Goal: Task Accomplishment & Management: Complete application form

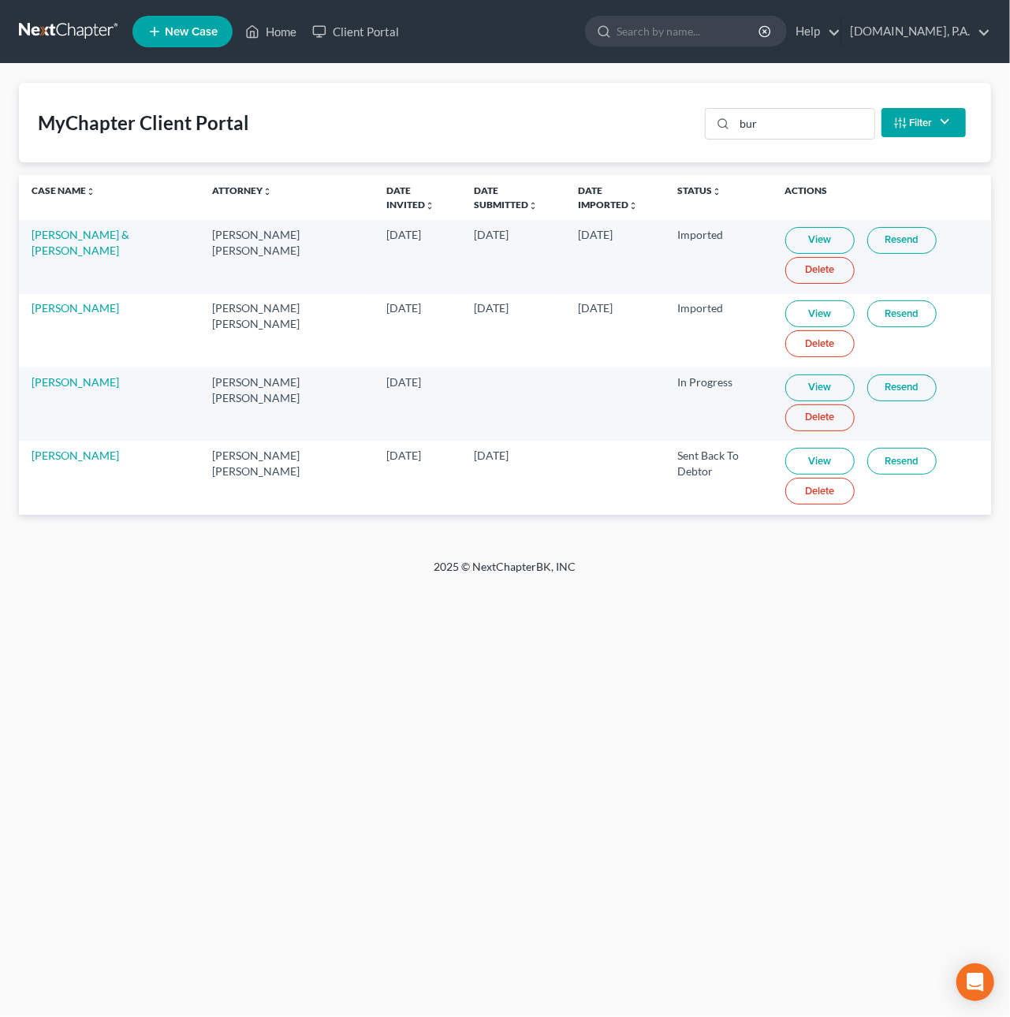
click at [58, 28] on link at bounding box center [69, 31] width 101 height 28
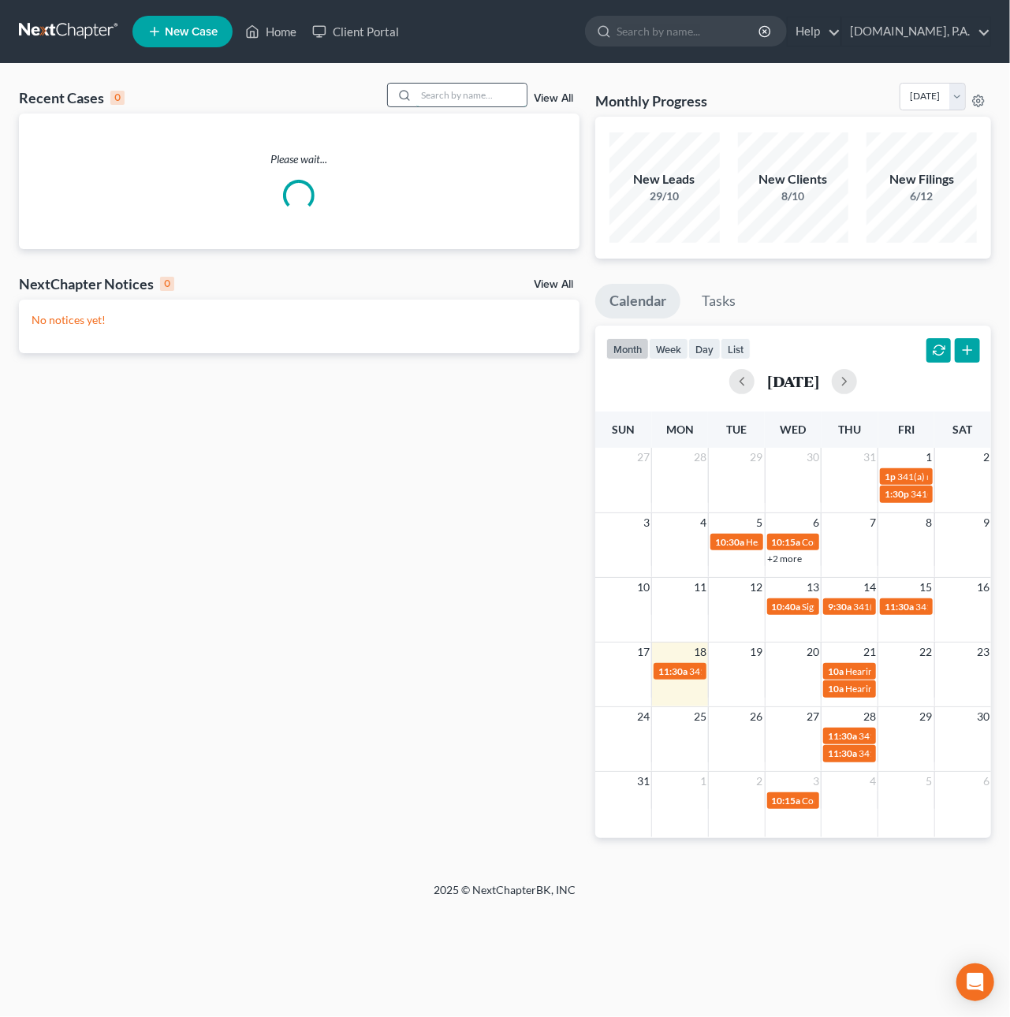
click at [483, 90] on input "search" at bounding box center [471, 95] width 110 height 23
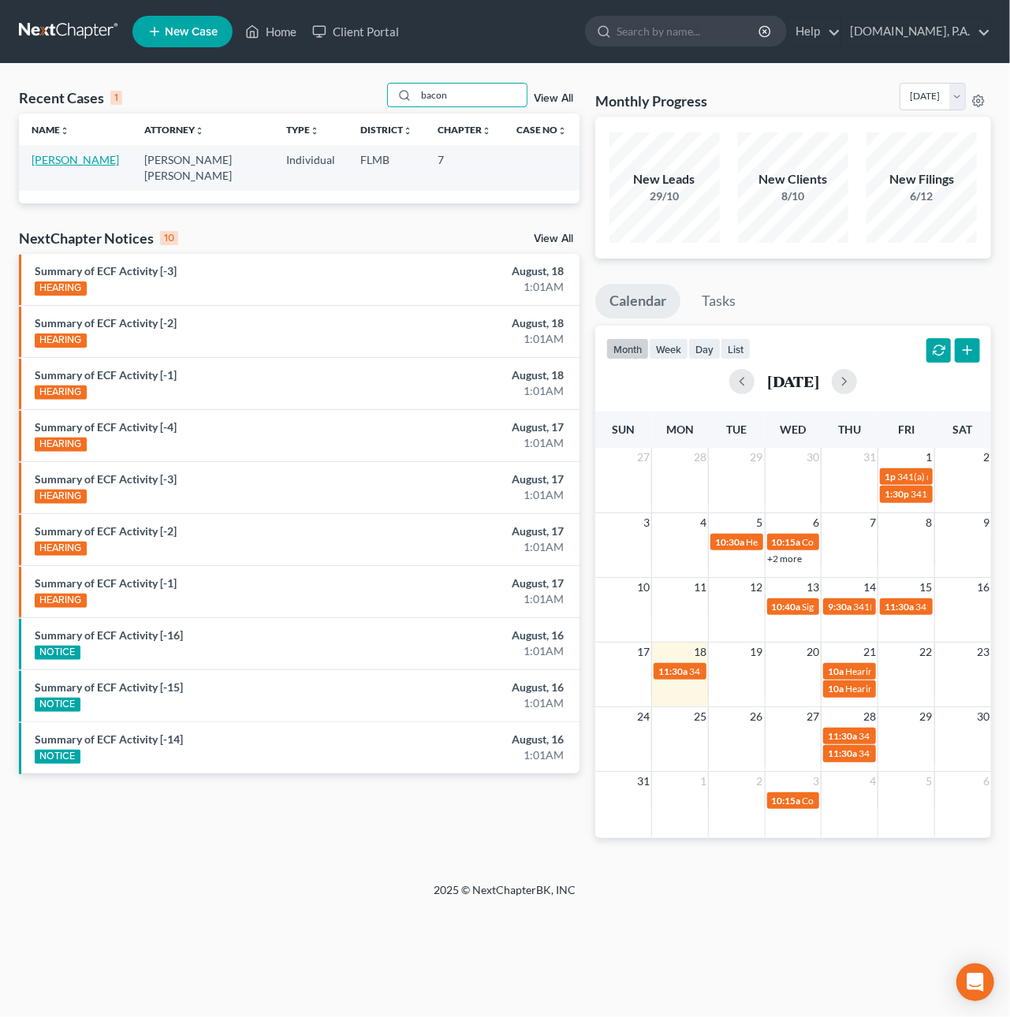
type input "bacon"
click at [79, 158] on link "[PERSON_NAME]" at bounding box center [75, 159] width 87 height 13
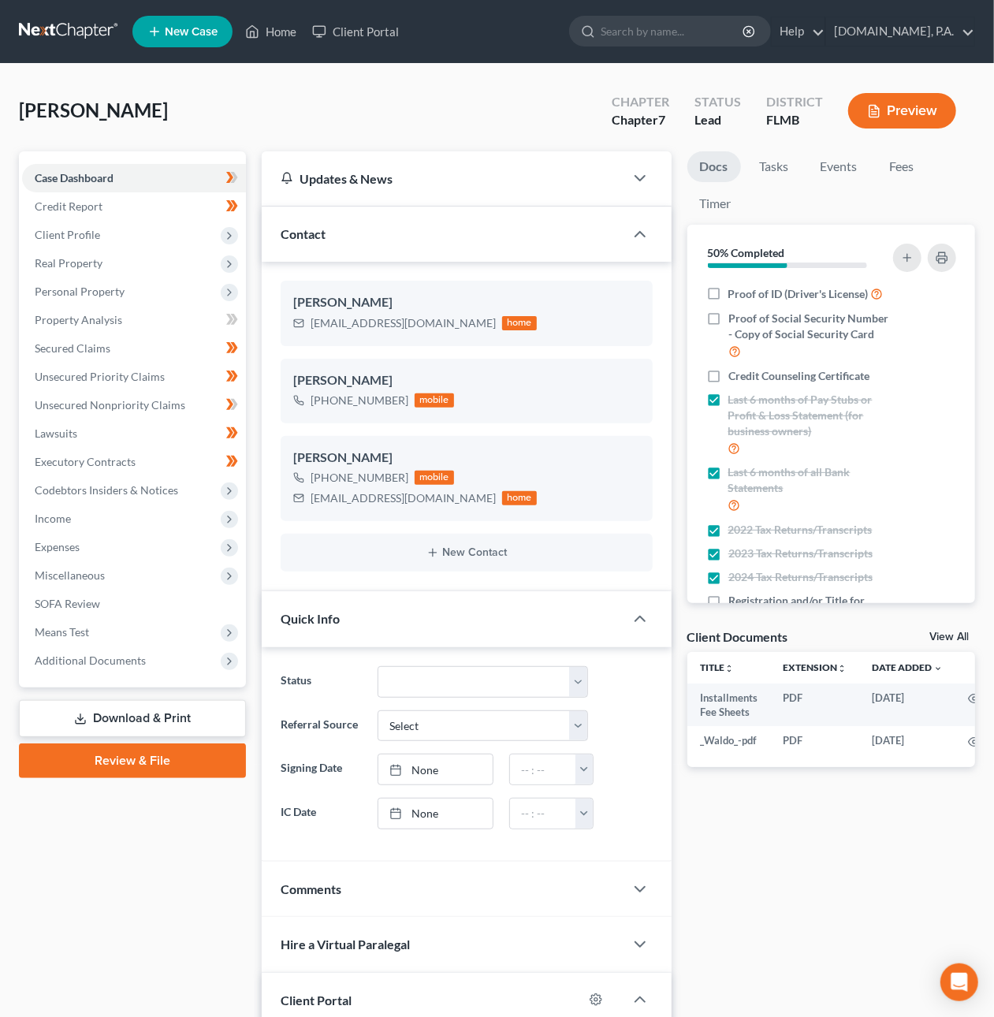
click at [130, 710] on link "Download & Print" at bounding box center [132, 718] width 227 height 37
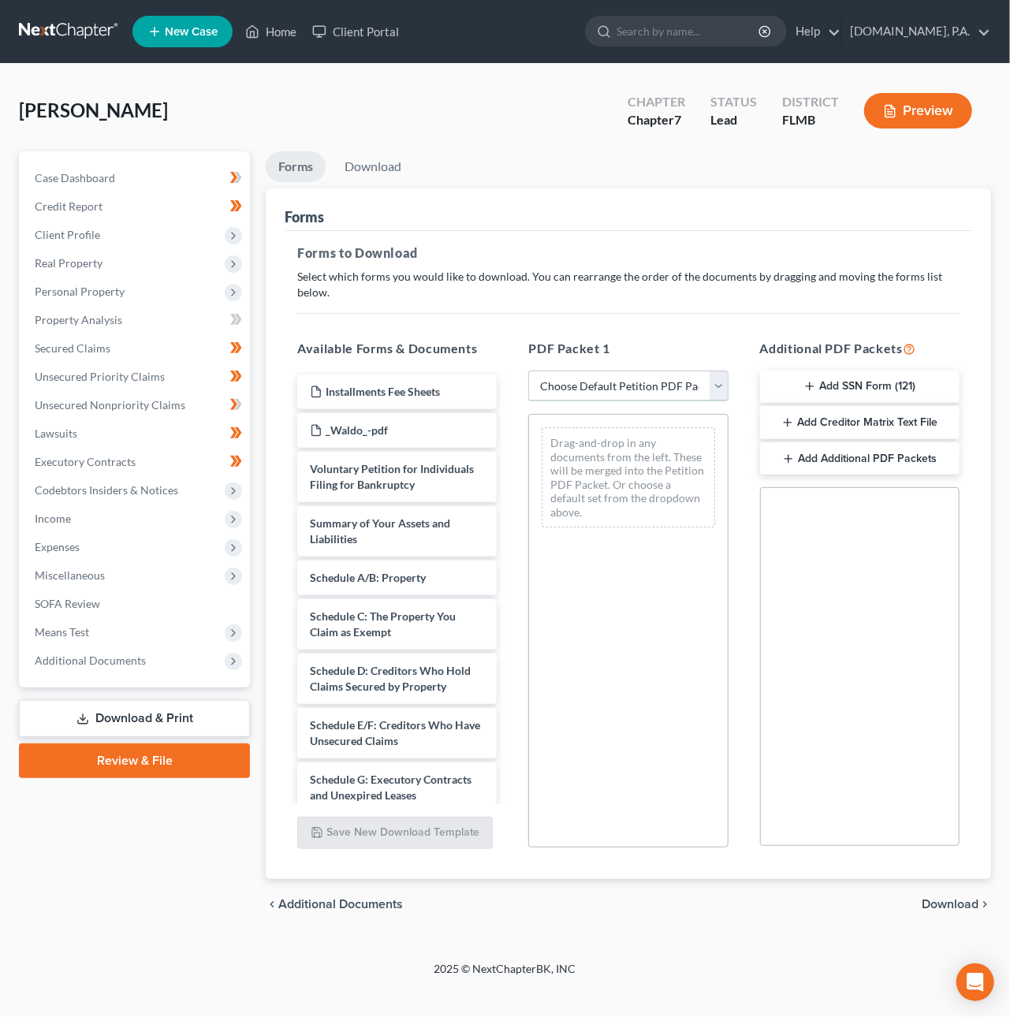
click at [653, 370] on select "Choose Default Petition PDF Packet Complete Bankruptcy Petition (all forms and …" at bounding box center [627, 386] width 199 height 32
select select "5"
click at [528, 370] on select "Choose Default Petition PDF Packet Complete Bankruptcy Petition (all forms and …" at bounding box center [627, 386] width 199 height 32
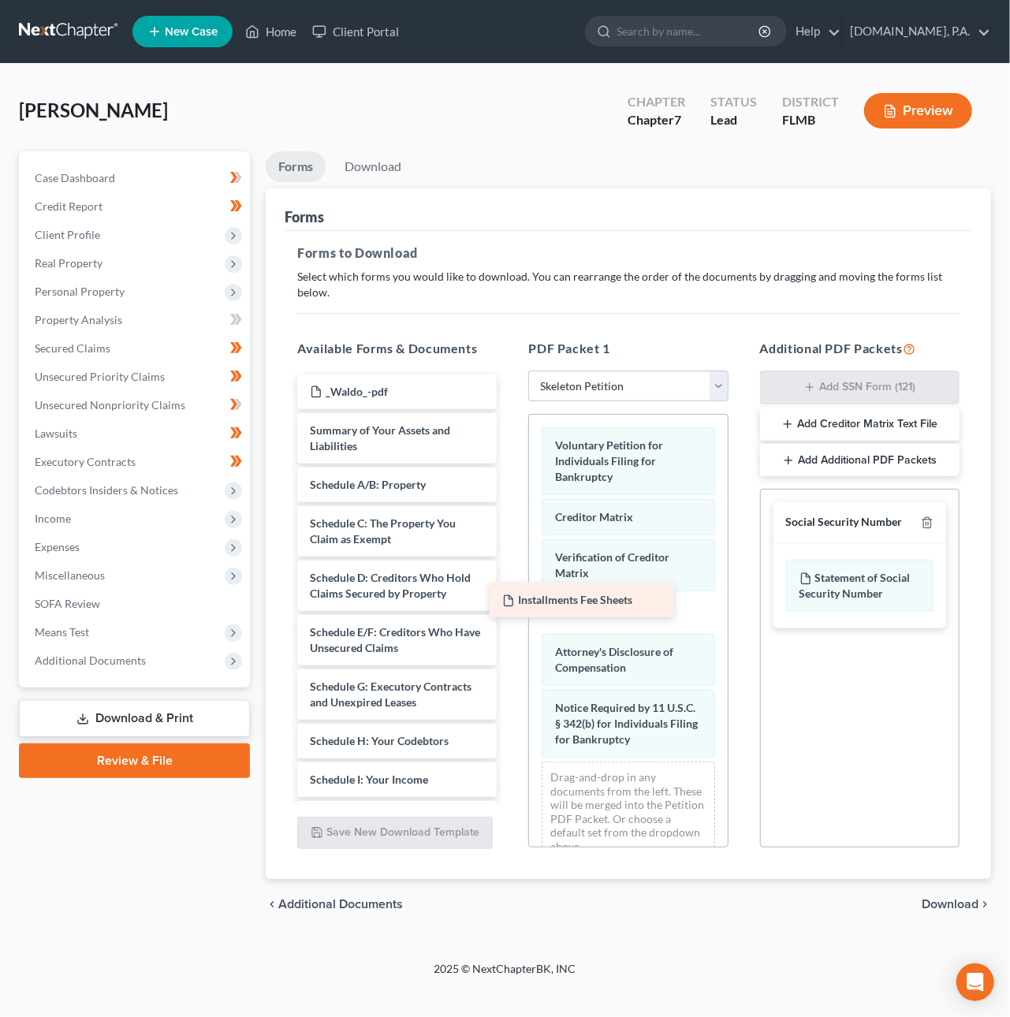
drag, startPoint x: 404, startPoint y: 369, endPoint x: 597, endPoint y: 593, distance: 295.7
click at [509, 593] on div "Installments Fee Sheets Installments Fee Sheets _Waldo_-pdf Summary of Your Ass…" at bounding box center [397, 729] width 225 height 710
click at [926, 523] on line "button" at bounding box center [926, 524] width 0 height 3
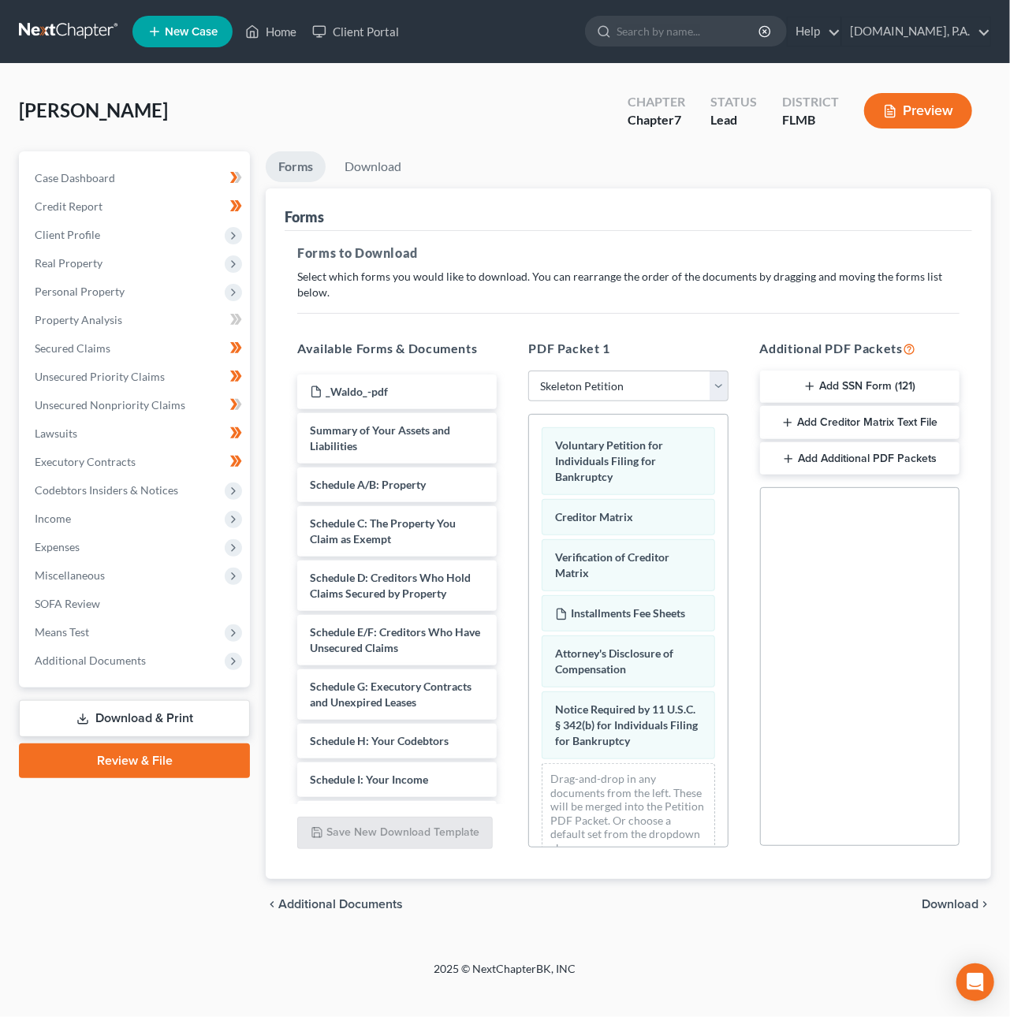
click at [958, 898] on span "Download" at bounding box center [949, 904] width 57 height 13
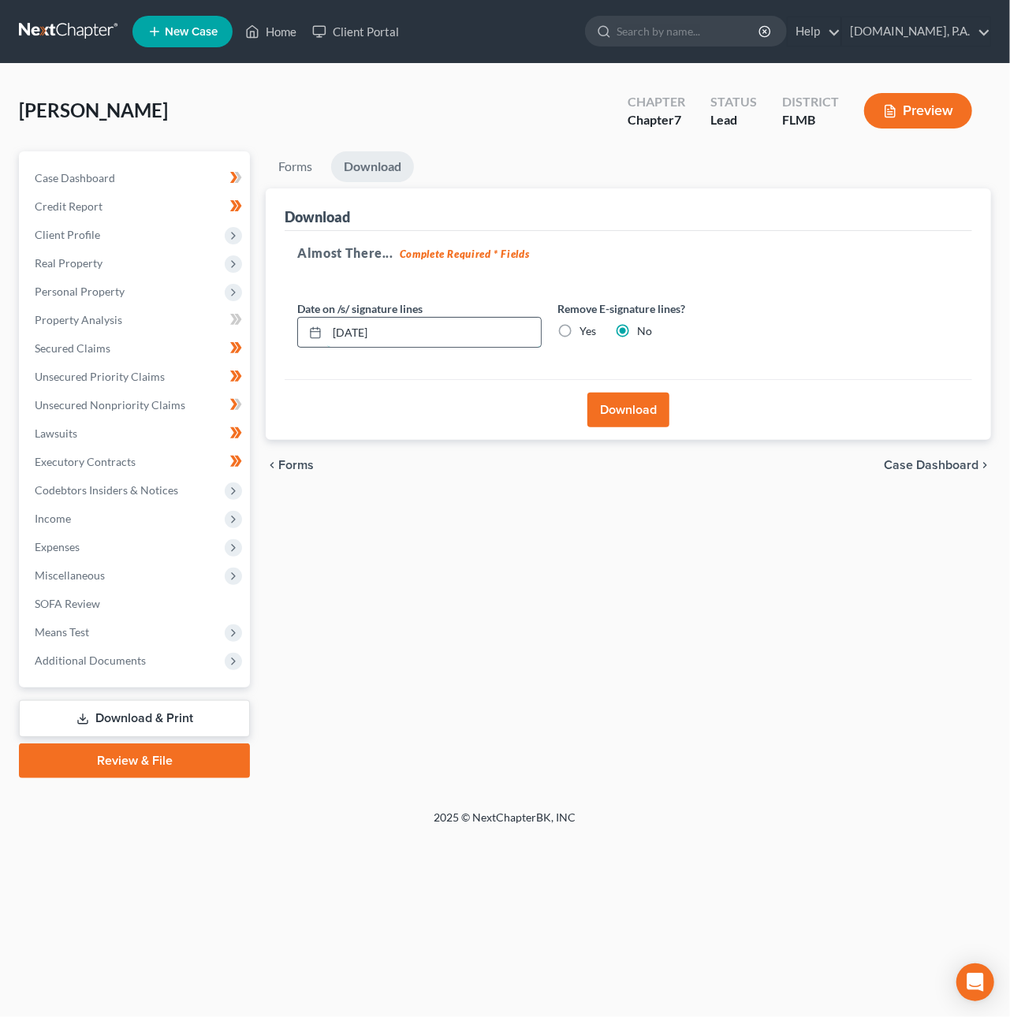
click at [352, 335] on input "08/18/2025" at bounding box center [434, 333] width 214 height 30
type input "08/22/2025"
click at [642, 412] on button "Download" at bounding box center [628, 409] width 82 height 35
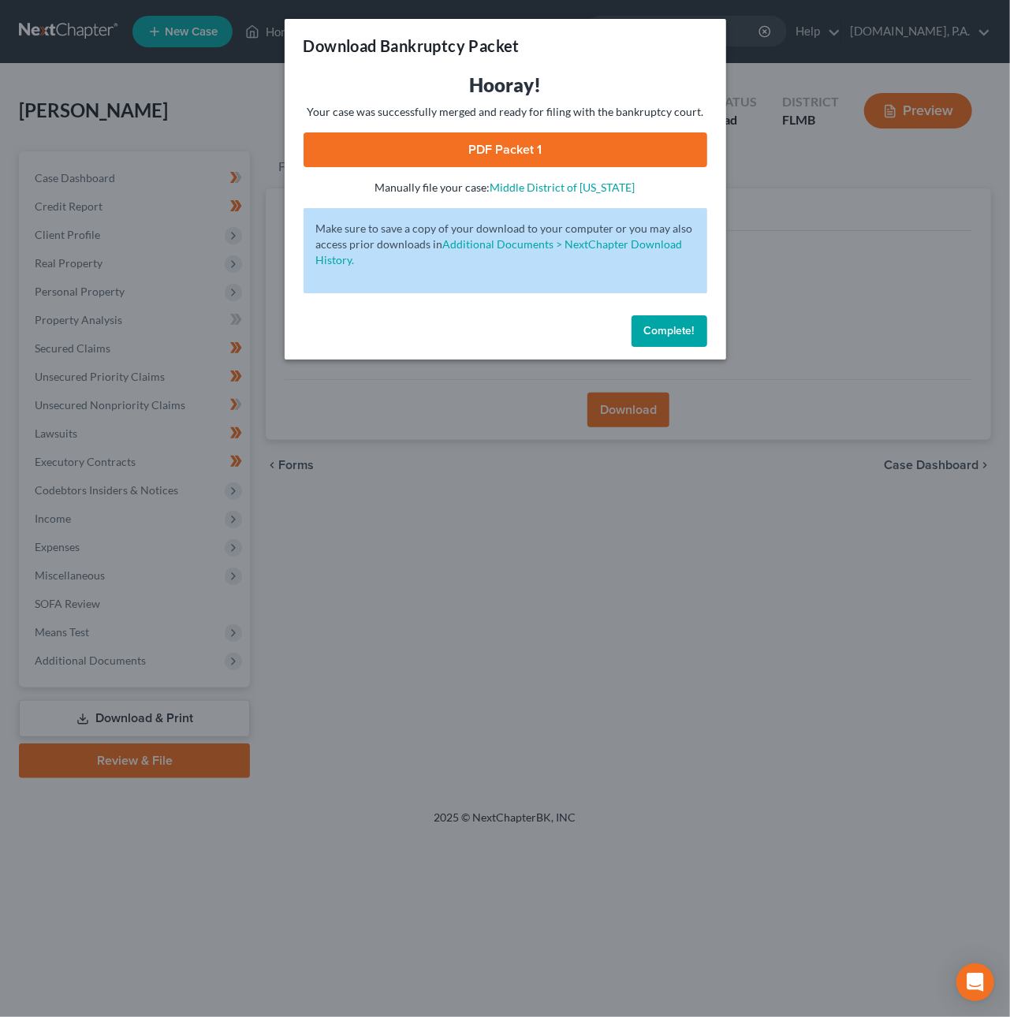
click at [504, 148] on link "PDF Packet 1" at bounding box center [505, 149] width 404 height 35
click at [659, 328] on span "Complete!" at bounding box center [669, 330] width 50 height 13
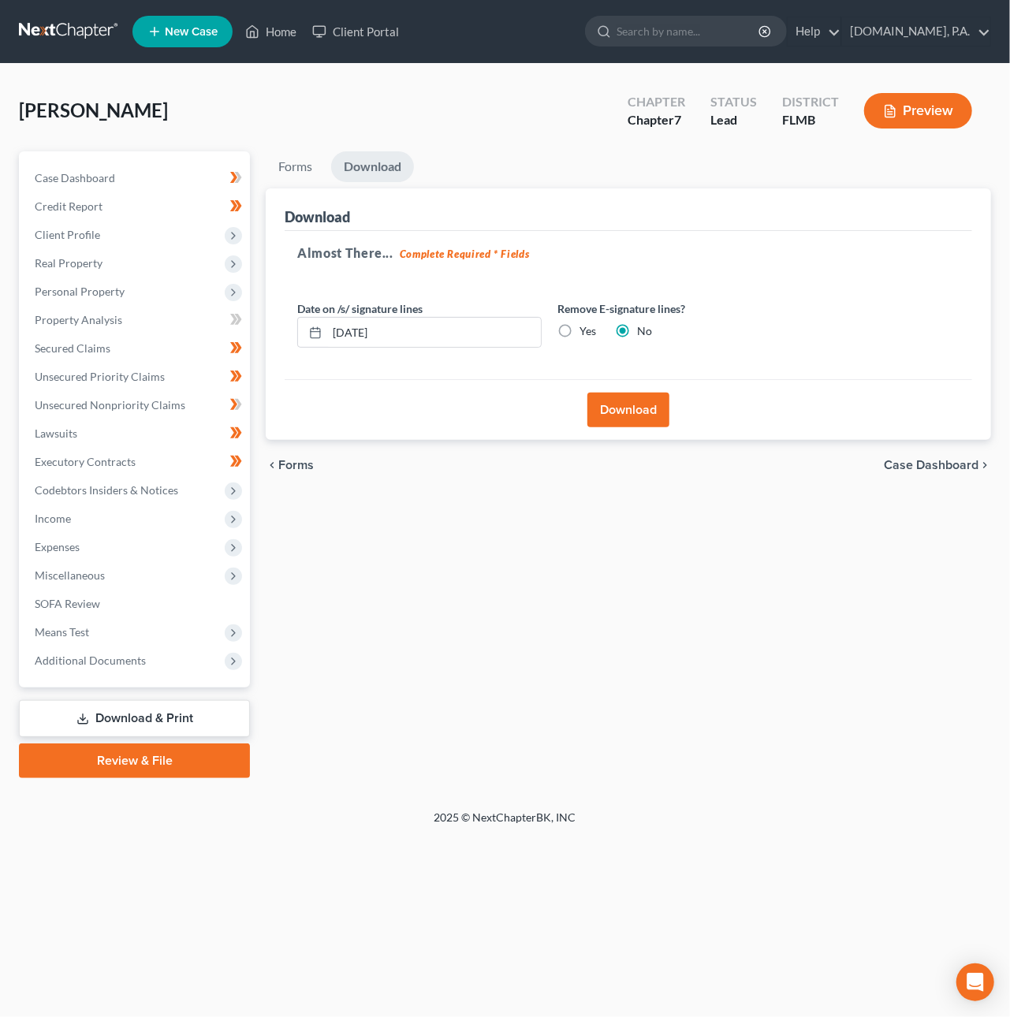
click at [66, 28] on link at bounding box center [69, 31] width 101 height 28
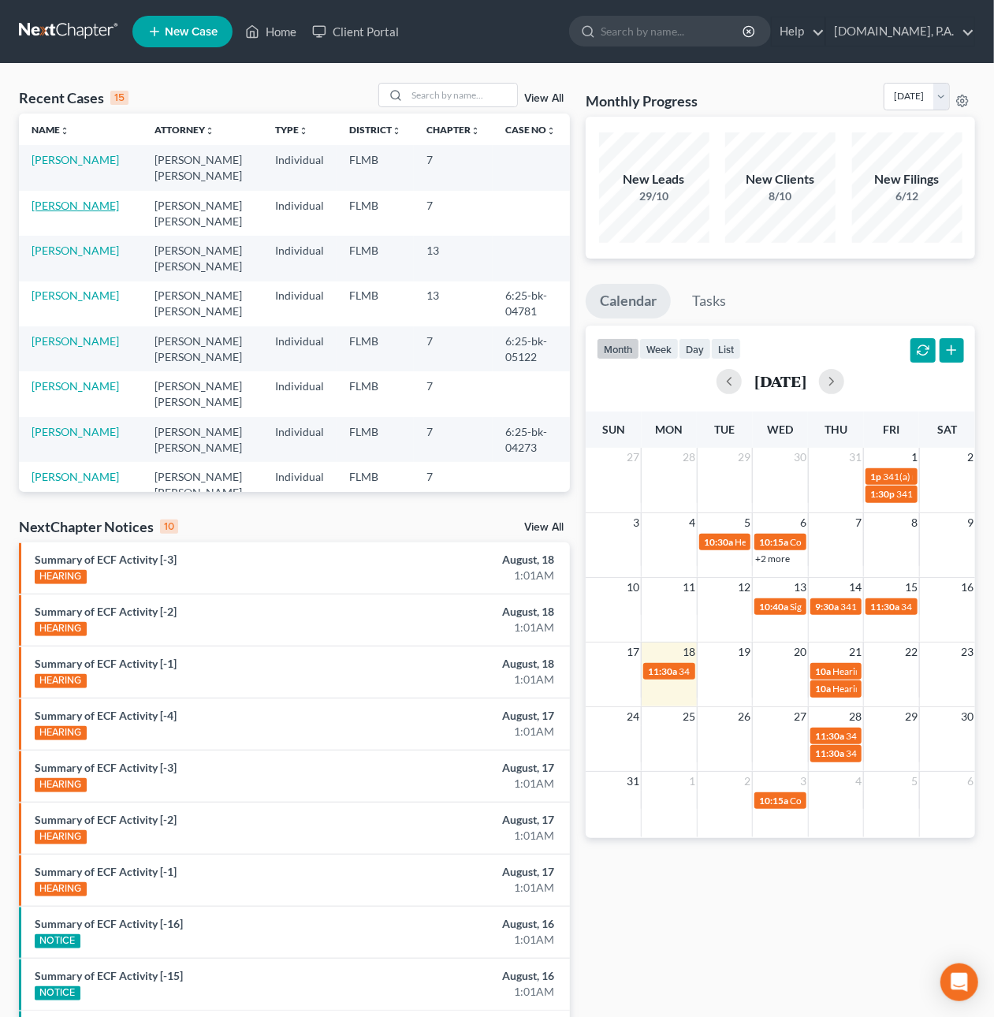
click at [95, 206] on link "[PERSON_NAME]" at bounding box center [75, 205] width 87 height 13
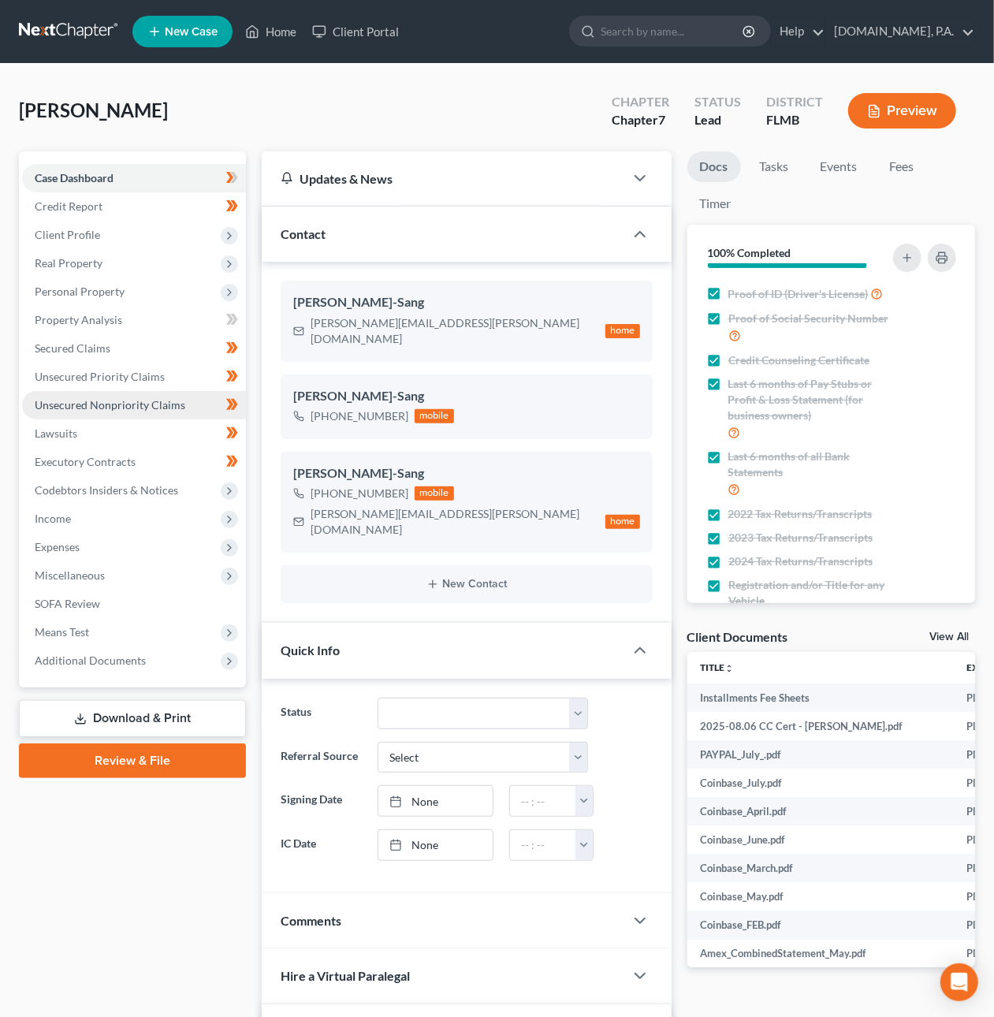
click at [103, 400] on span "Unsecured Nonpriority Claims" at bounding box center [110, 404] width 151 height 13
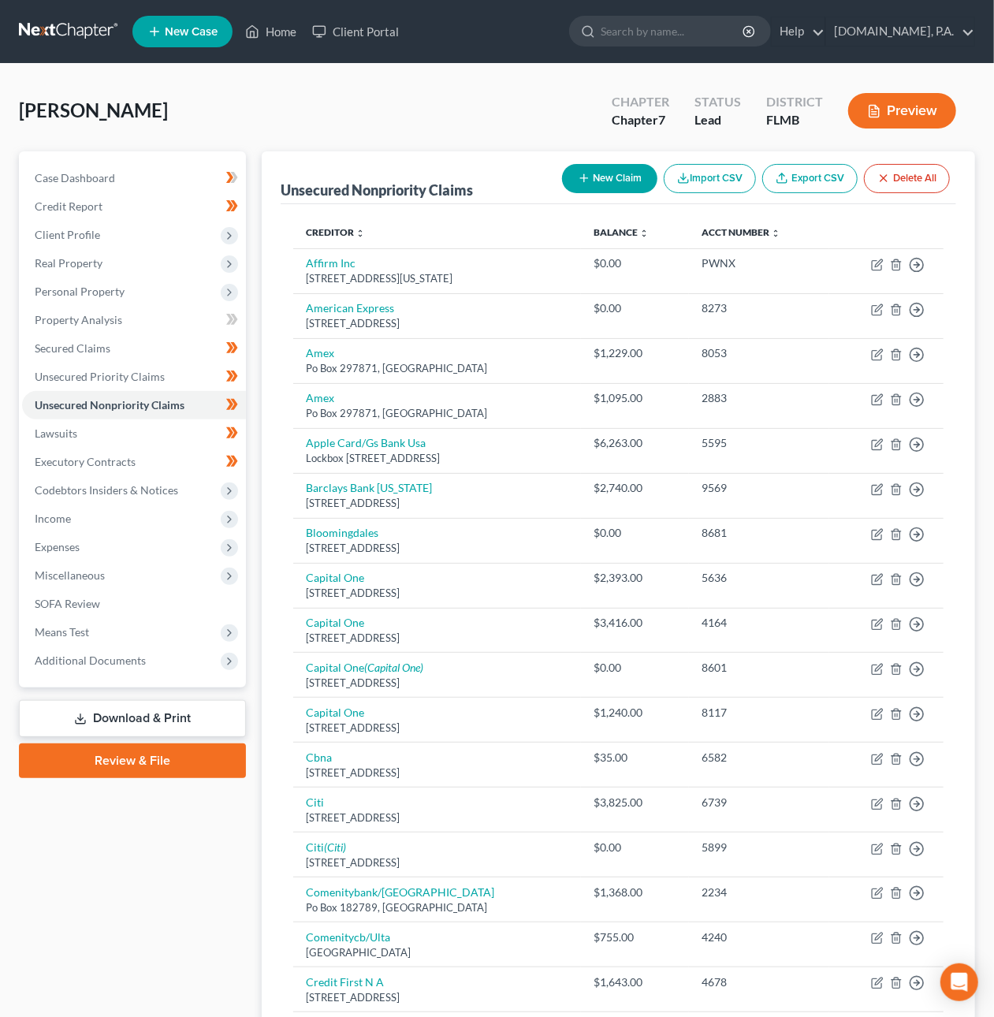
click at [587, 190] on button "New Claim" at bounding box center [609, 178] width 95 height 29
select select "0"
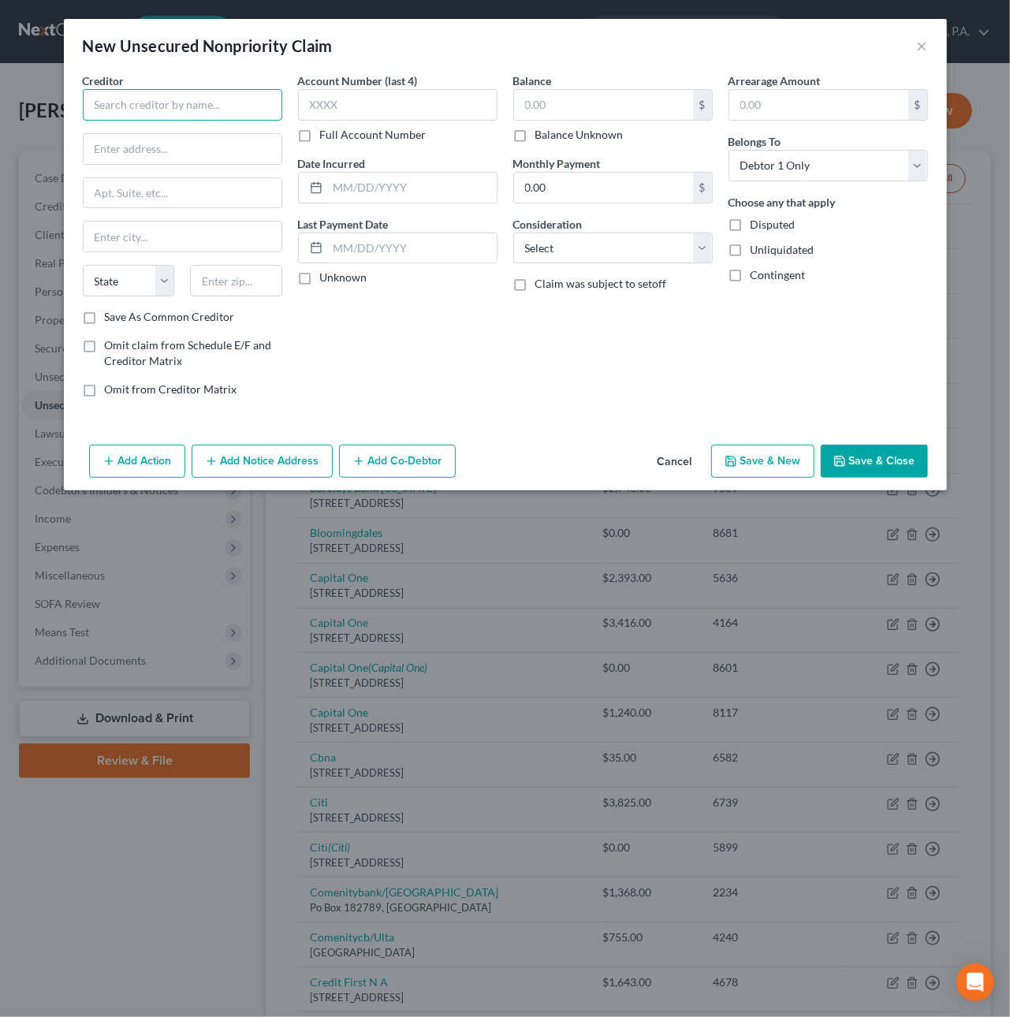
click at [165, 110] on input "text" at bounding box center [182, 105] width 199 height 32
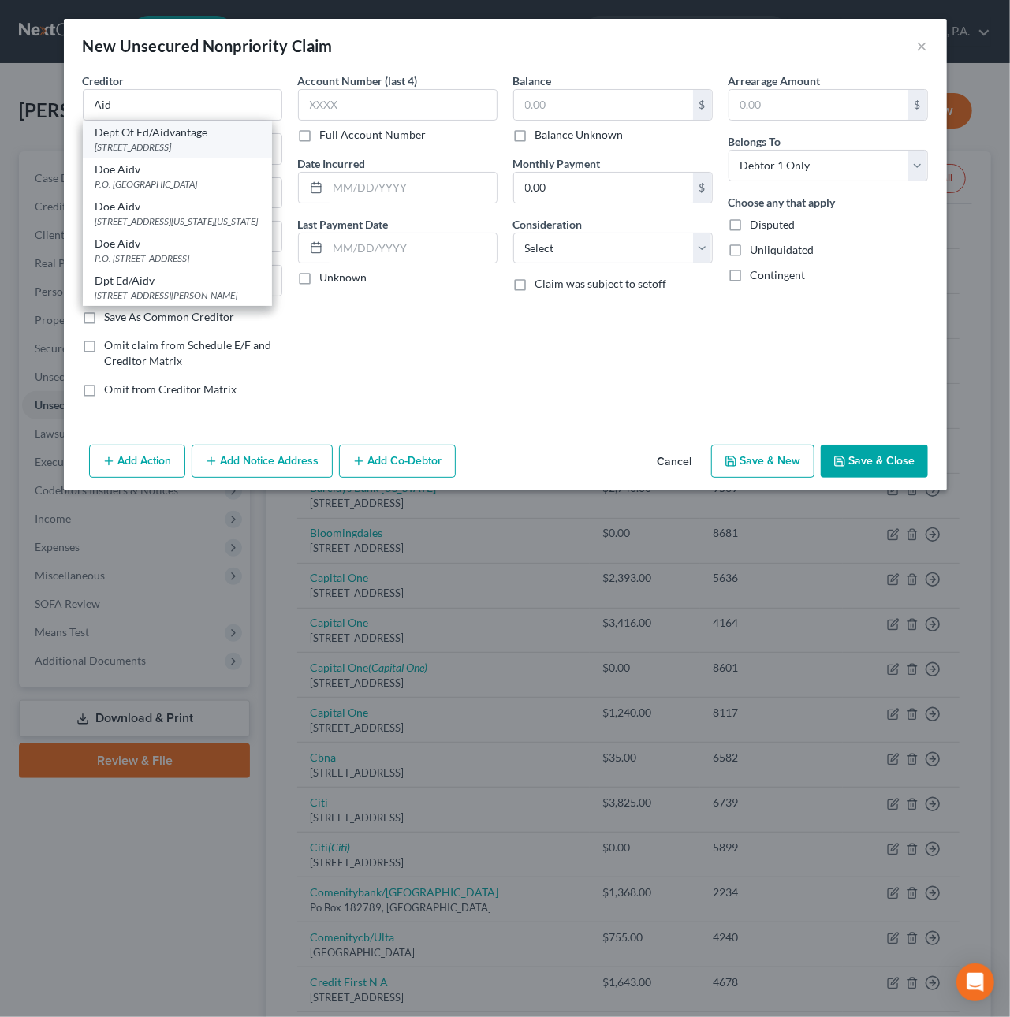
click at [202, 145] on div "[STREET_ADDRESS]" at bounding box center [177, 146] width 164 height 13
type input "Dept Of Ed/Aidvantage"
type input "1891 [GEOGRAPHIC_DATA]"
type input "Reston"
select select "48"
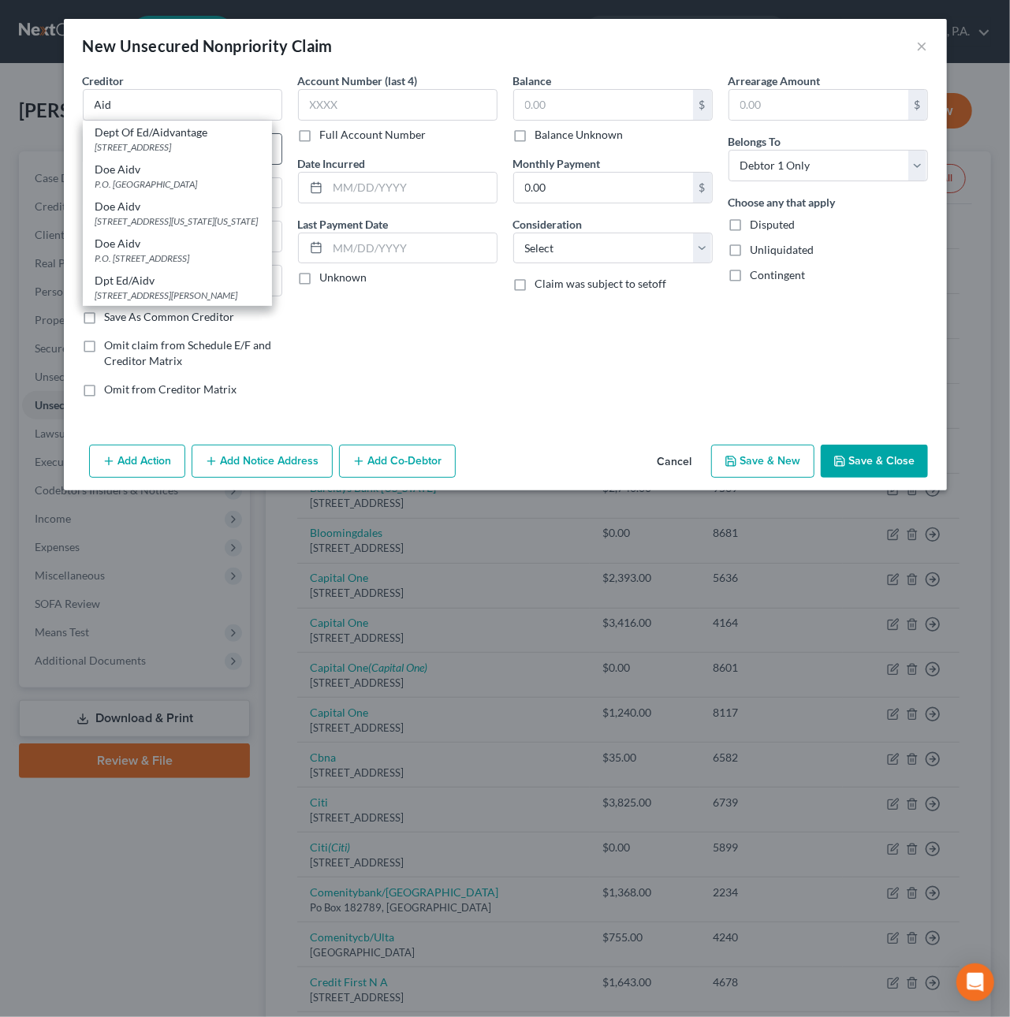
type input "20190"
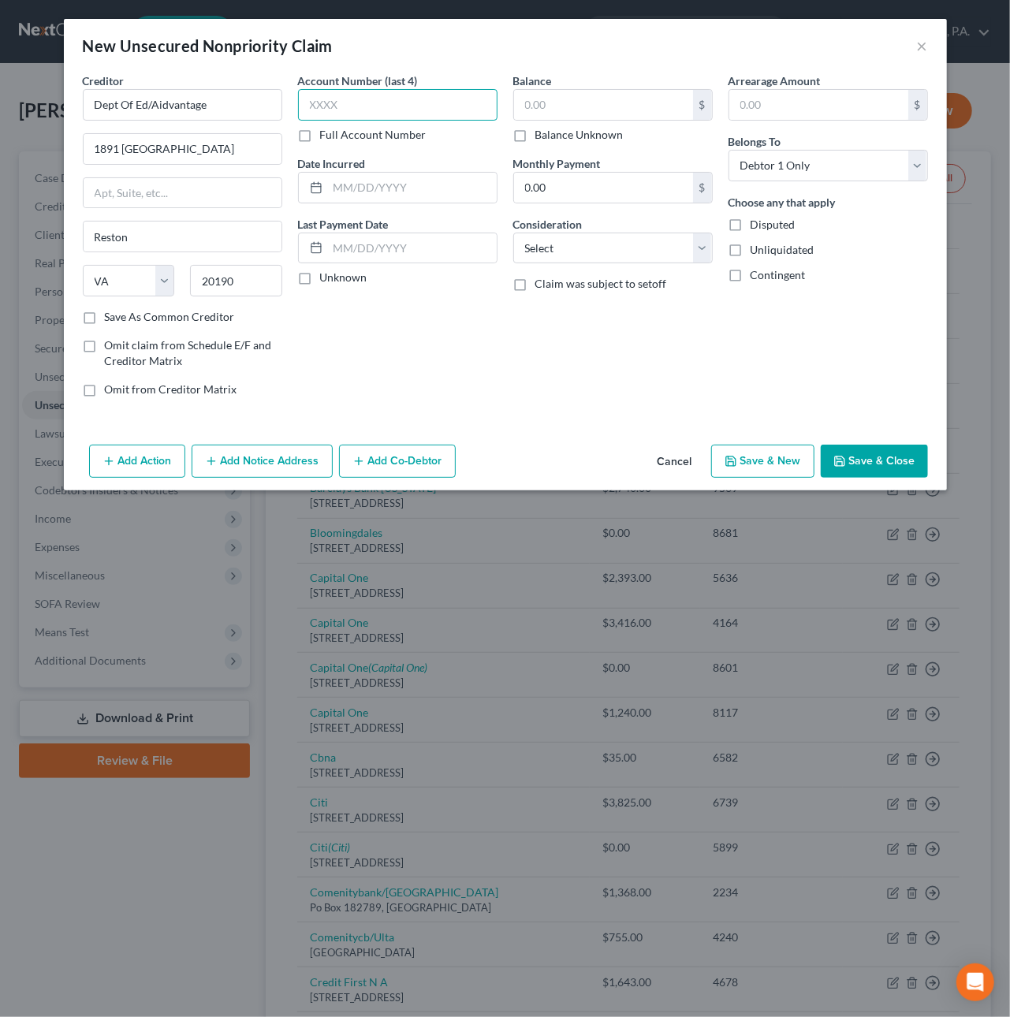
click at [335, 108] on input "text" at bounding box center [397, 105] width 199 height 32
type input "7041"
click at [410, 200] on input "text" at bounding box center [412, 188] width 169 height 30
click at [560, 110] on input "text" at bounding box center [603, 105] width 179 height 30
type input "14,201.41"
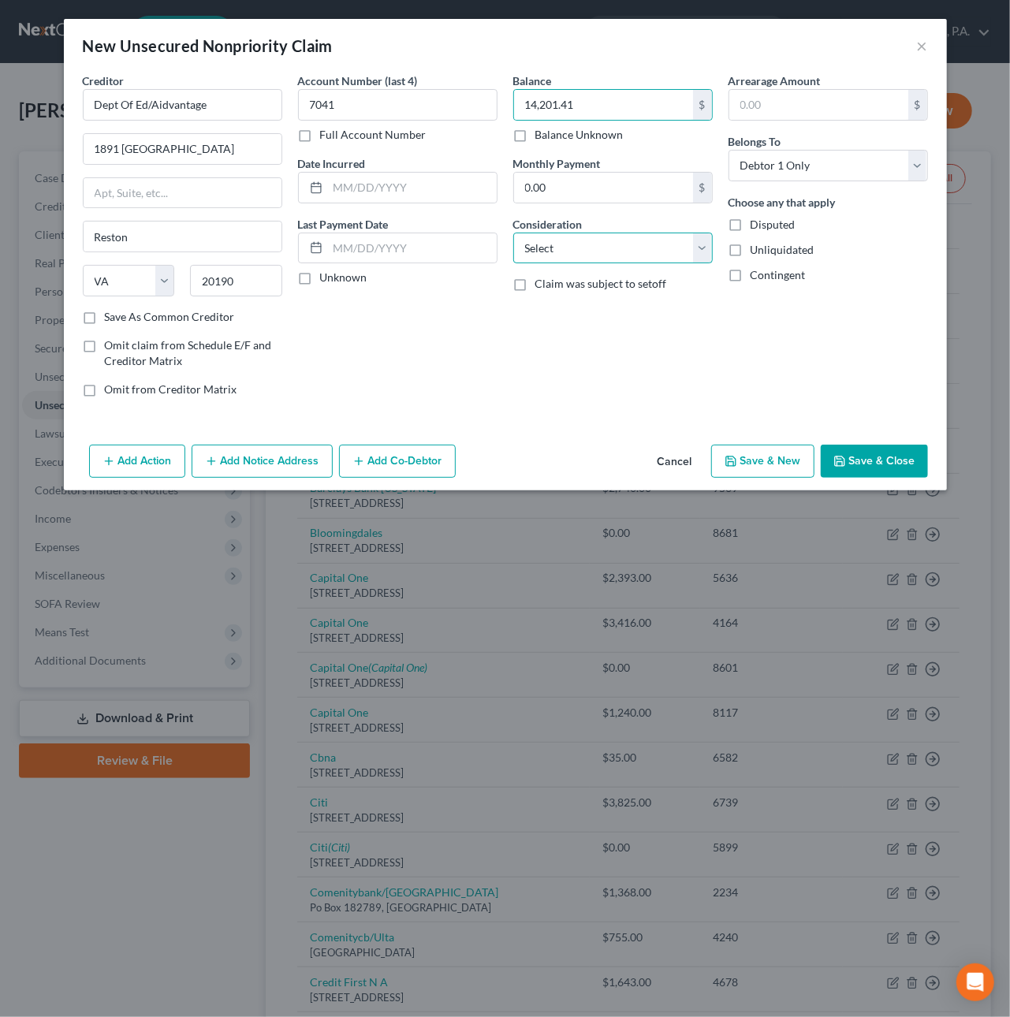
click at [550, 246] on select "Select Cable / Satellite Services Collection Agency Credit Card Debt Debt Couns…" at bounding box center [612, 248] width 199 height 32
select select "17"
click at [513, 232] on select "Select Cable / Satellite Services Collection Agency Credit Card Debt Debt Couns…" at bounding box center [612, 248] width 199 height 32
click at [753, 464] on button "Save & New" at bounding box center [762, 460] width 103 height 33
select select "0"
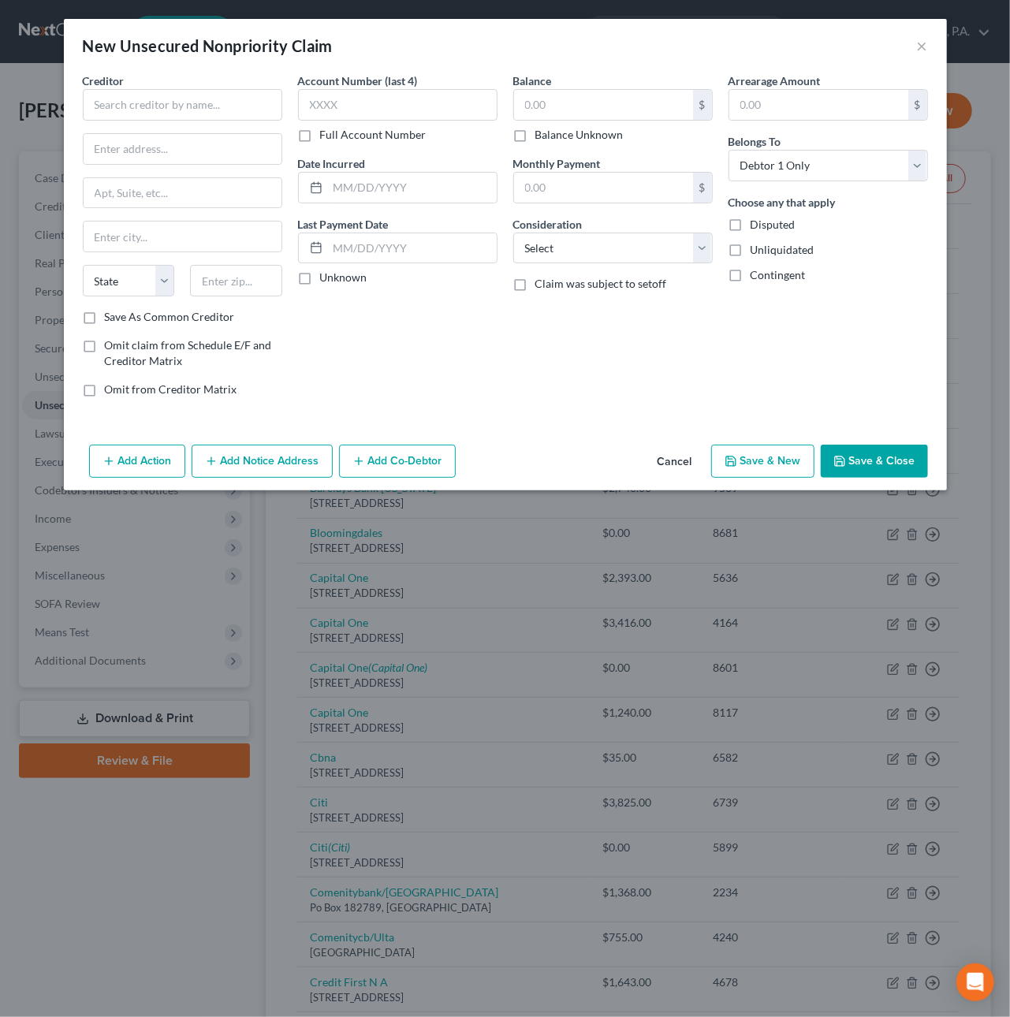
click at [681, 462] on button "Cancel" at bounding box center [675, 462] width 60 height 32
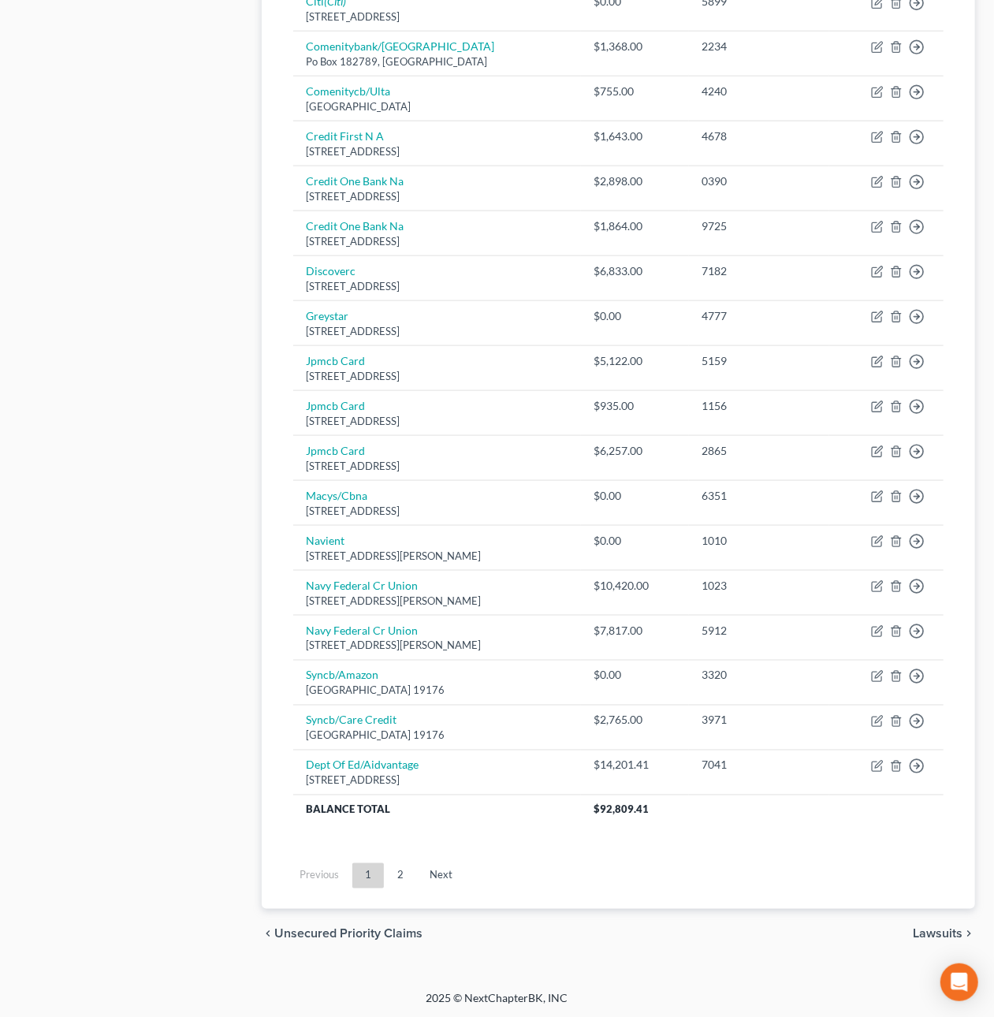
scroll to position [855, 0]
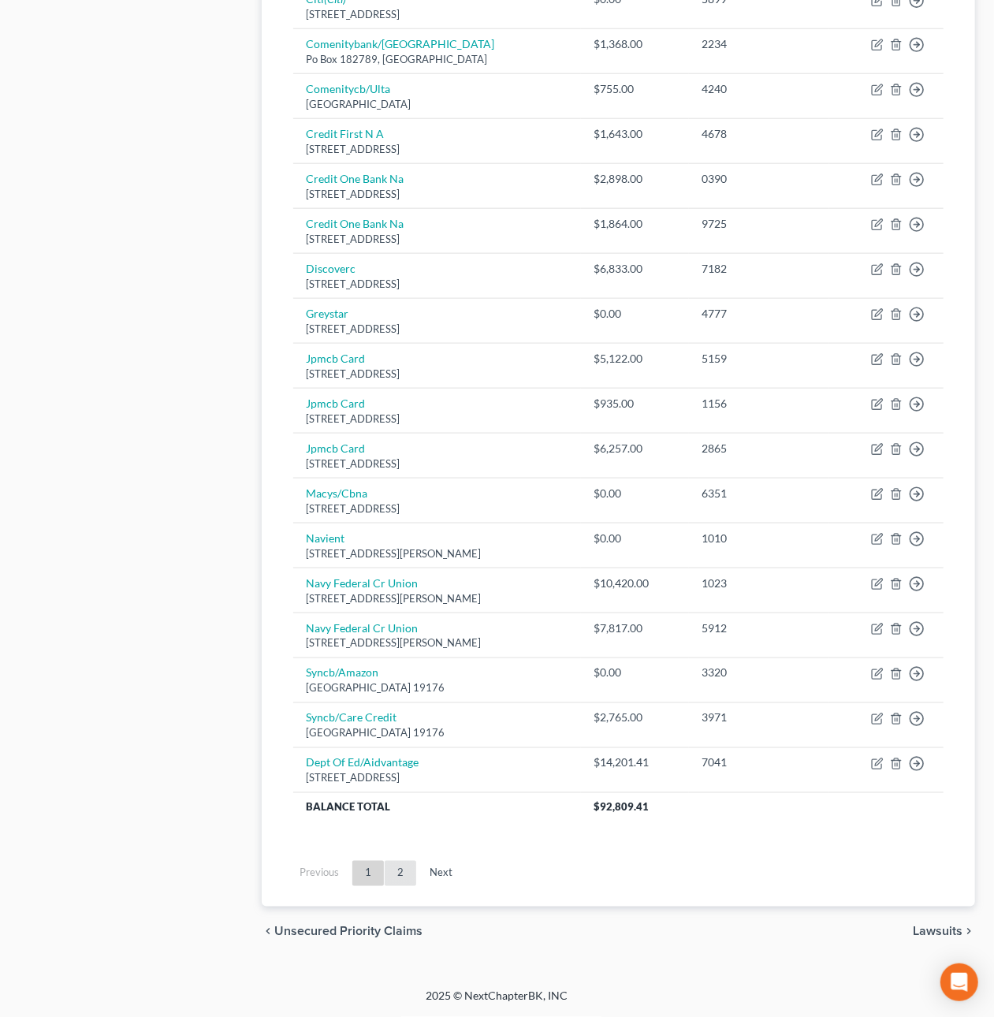
click at [396, 872] on link "2" at bounding box center [401, 873] width 32 height 25
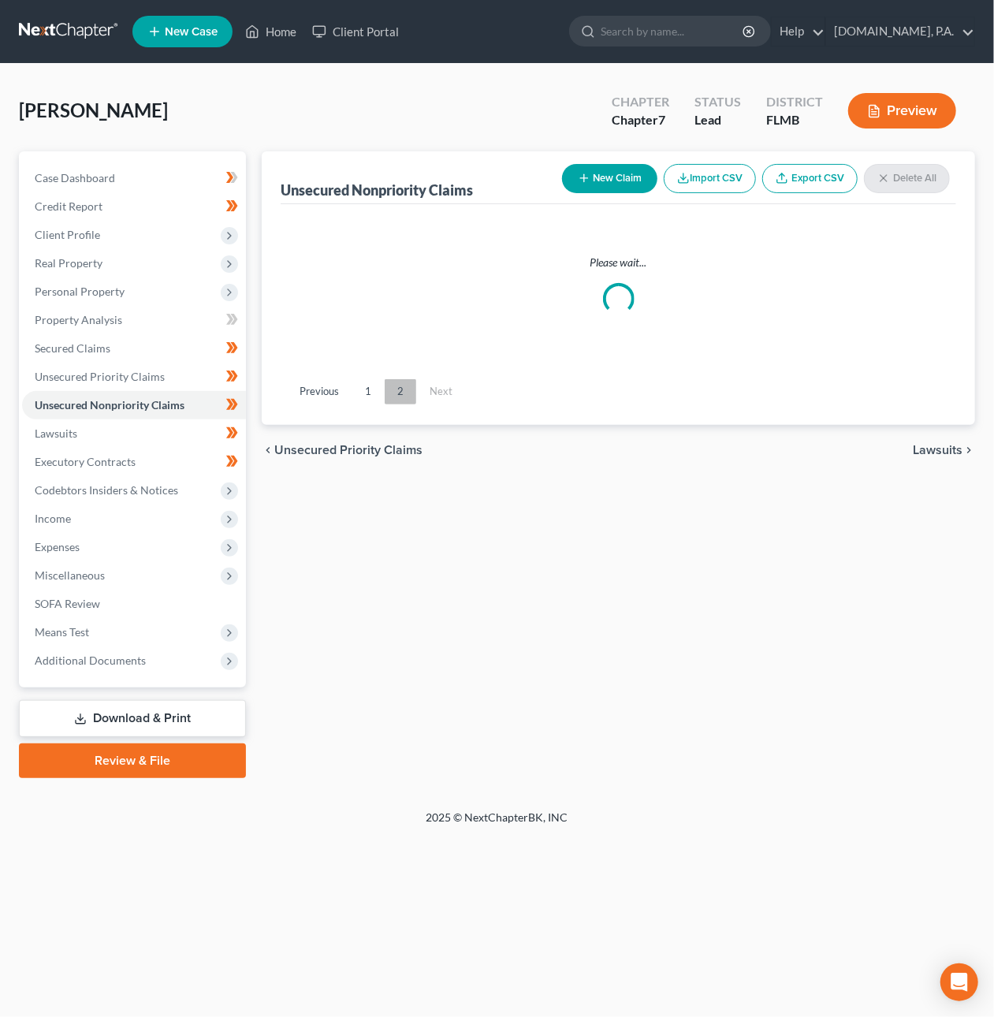
scroll to position [0, 0]
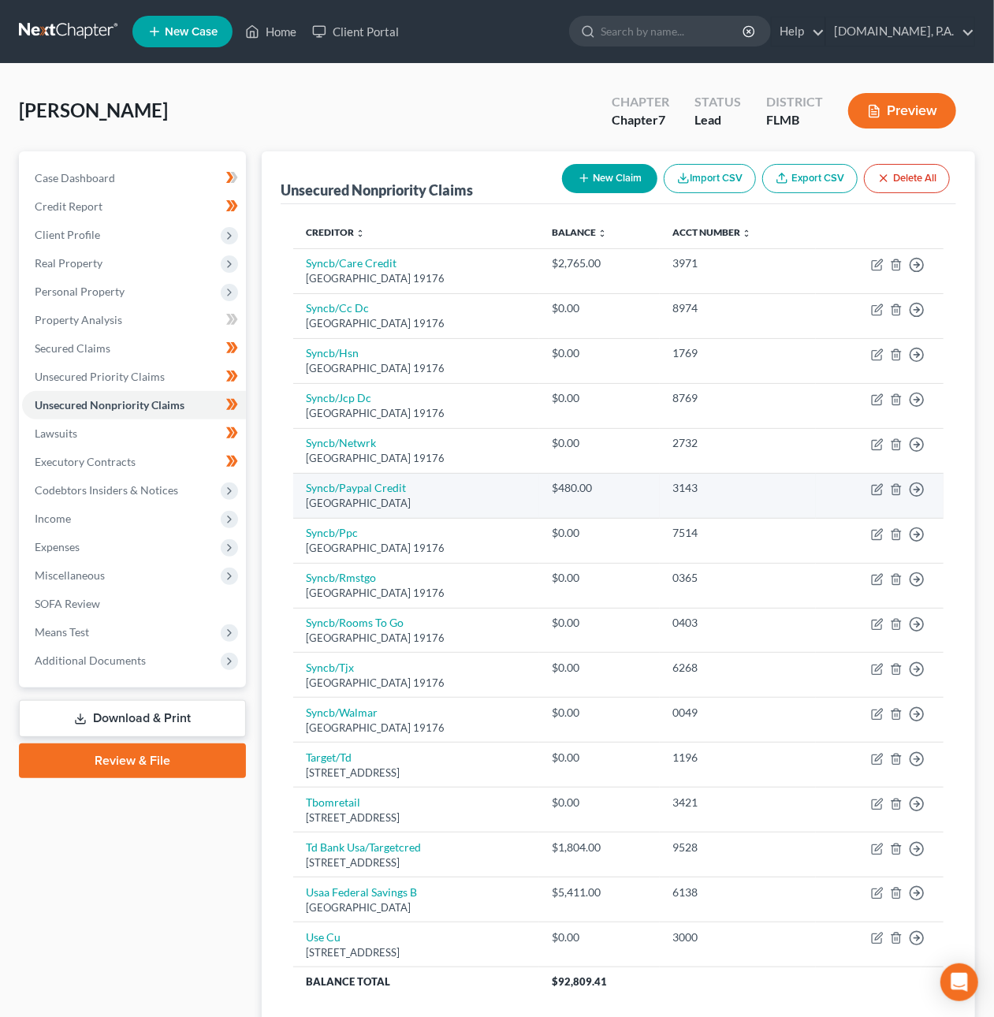
click at [380, 481] on td "Syncb/Paypal Credit Po [GEOGRAPHIC_DATA]" at bounding box center [416, 495] width 246 height 45
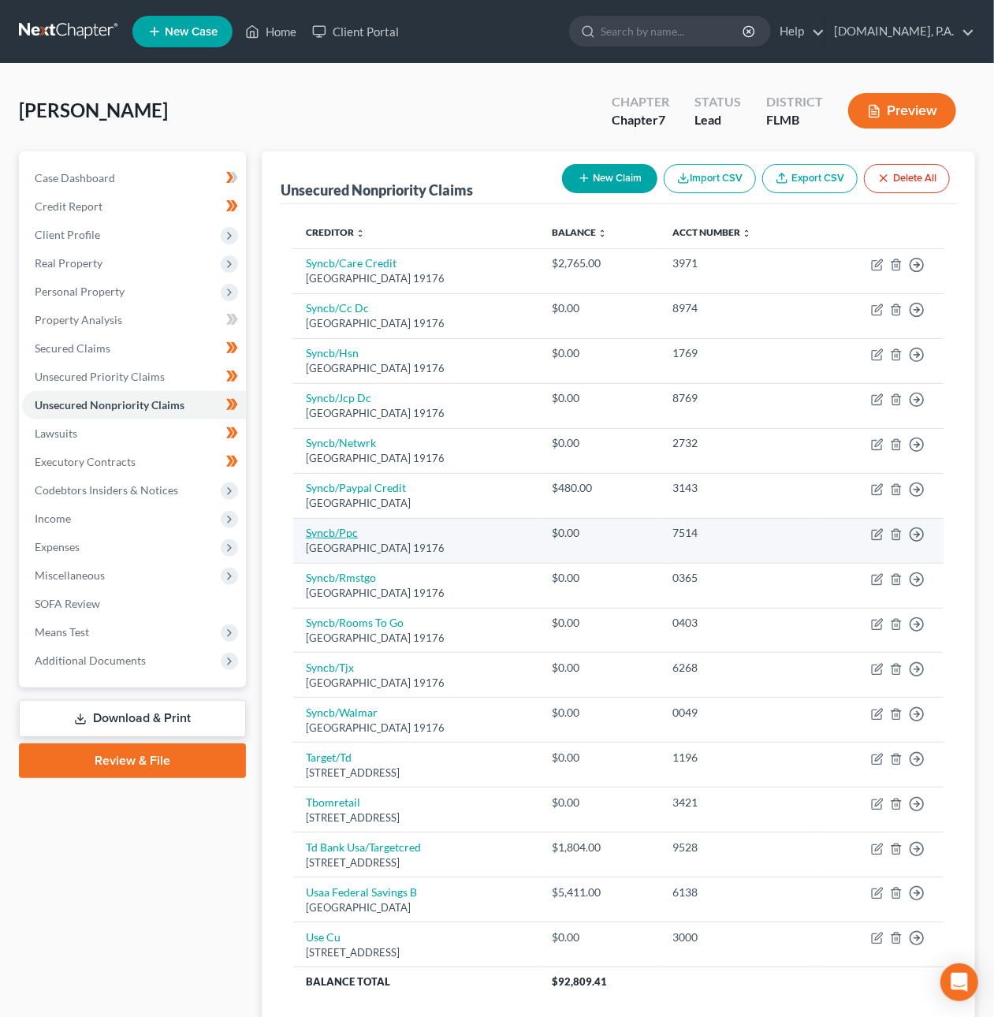
click at [328, 530] on link "Syncb/Ppc" at bounding box center [332, 532] width 52 height 13
select select "39"
select select "2"
select select "0"
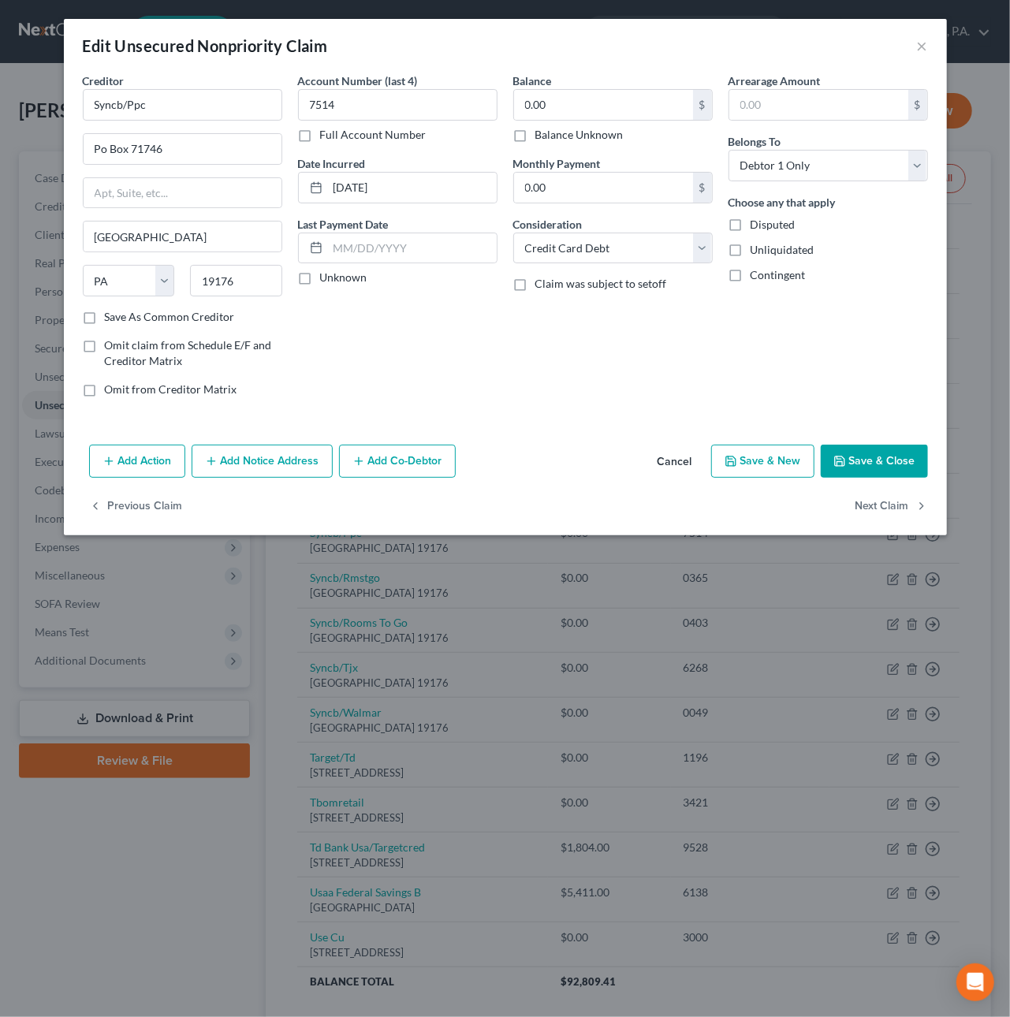
click at [284, 468] on button "Add Notice Address" at bounding box center [262, 460] width 141 height 33
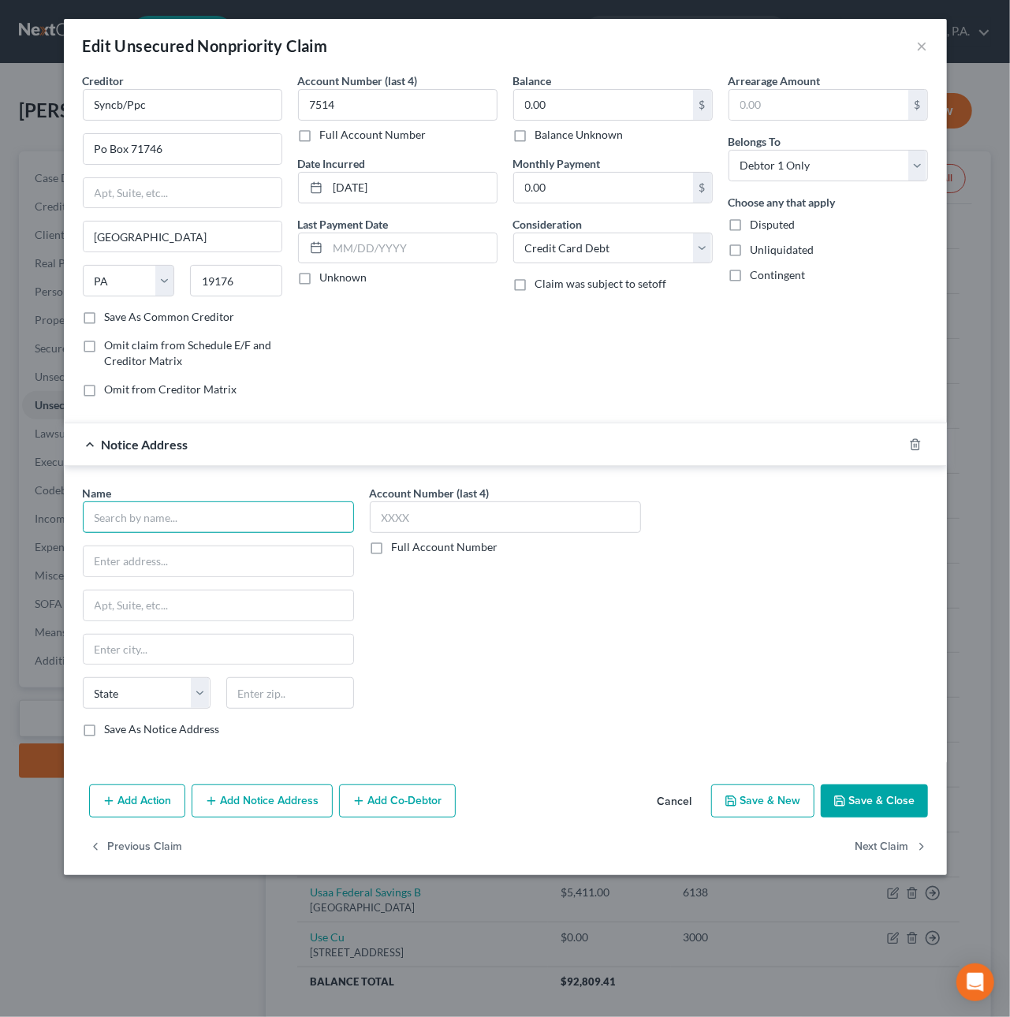
click at [154, 517] on input "text" at bounding box center [218, 517] width 271 height 32
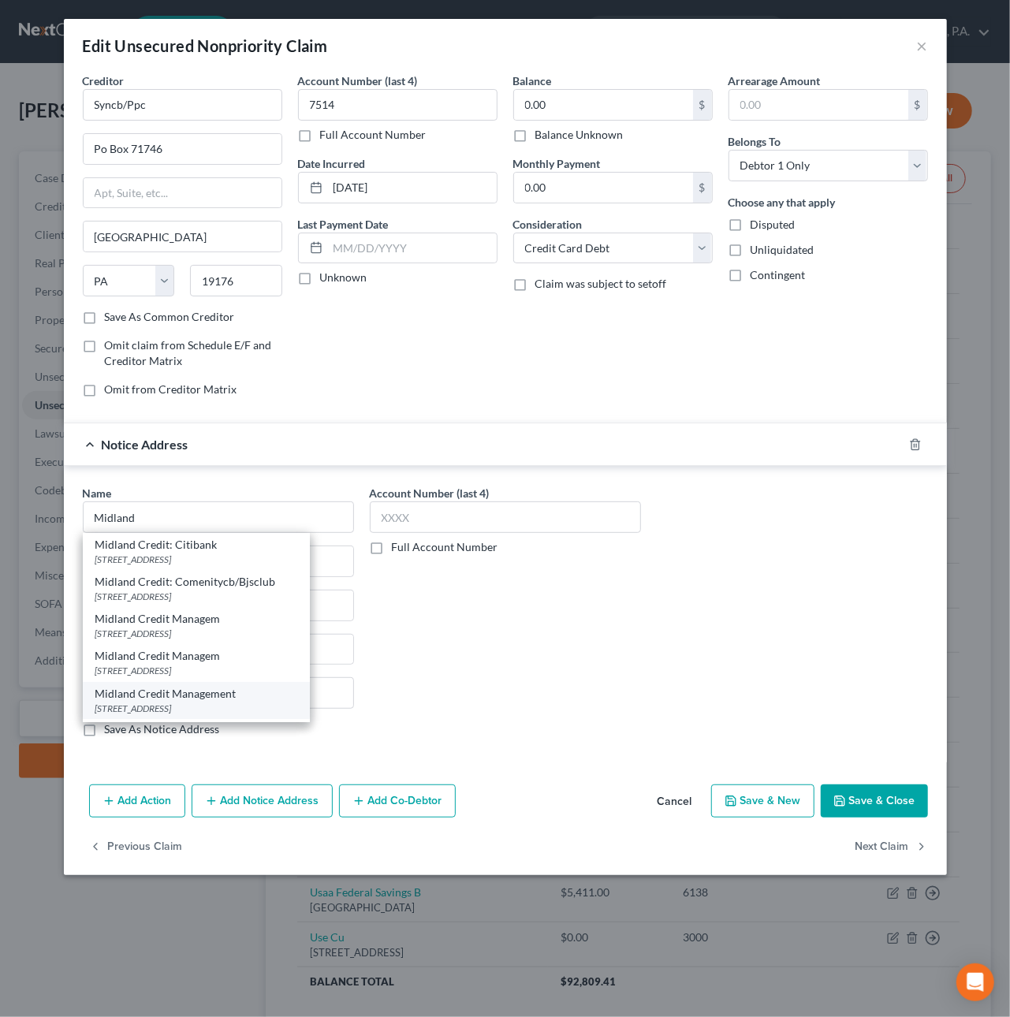
click at [218, 707] on div "[STREET_ADDRESS]" at bounding box center [196, 707] width 202 height 13
type input "Midland Credit Management"
type input "350 Camino de la Reina"
type input "Ste 100"
type input "[GEOGRAPHIC_DATA]"
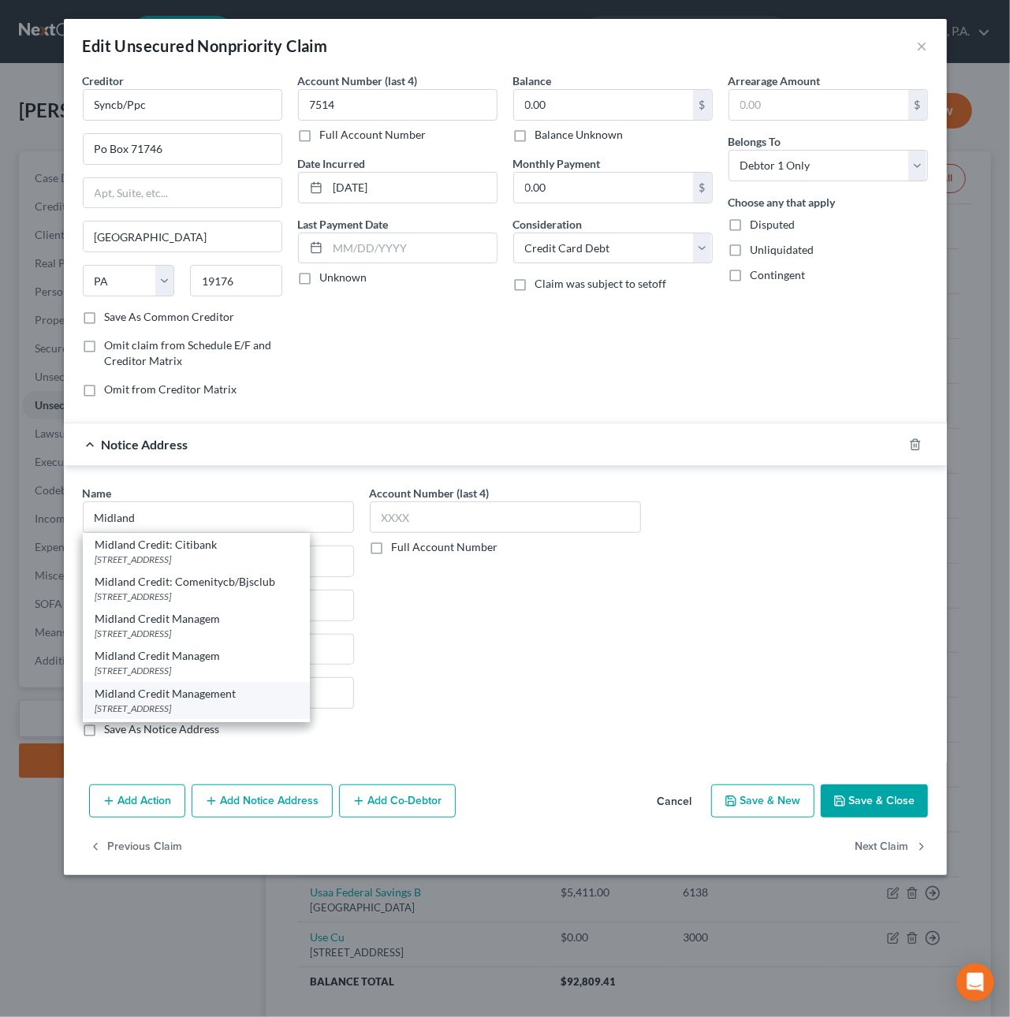
select select "4"
type input "92108"
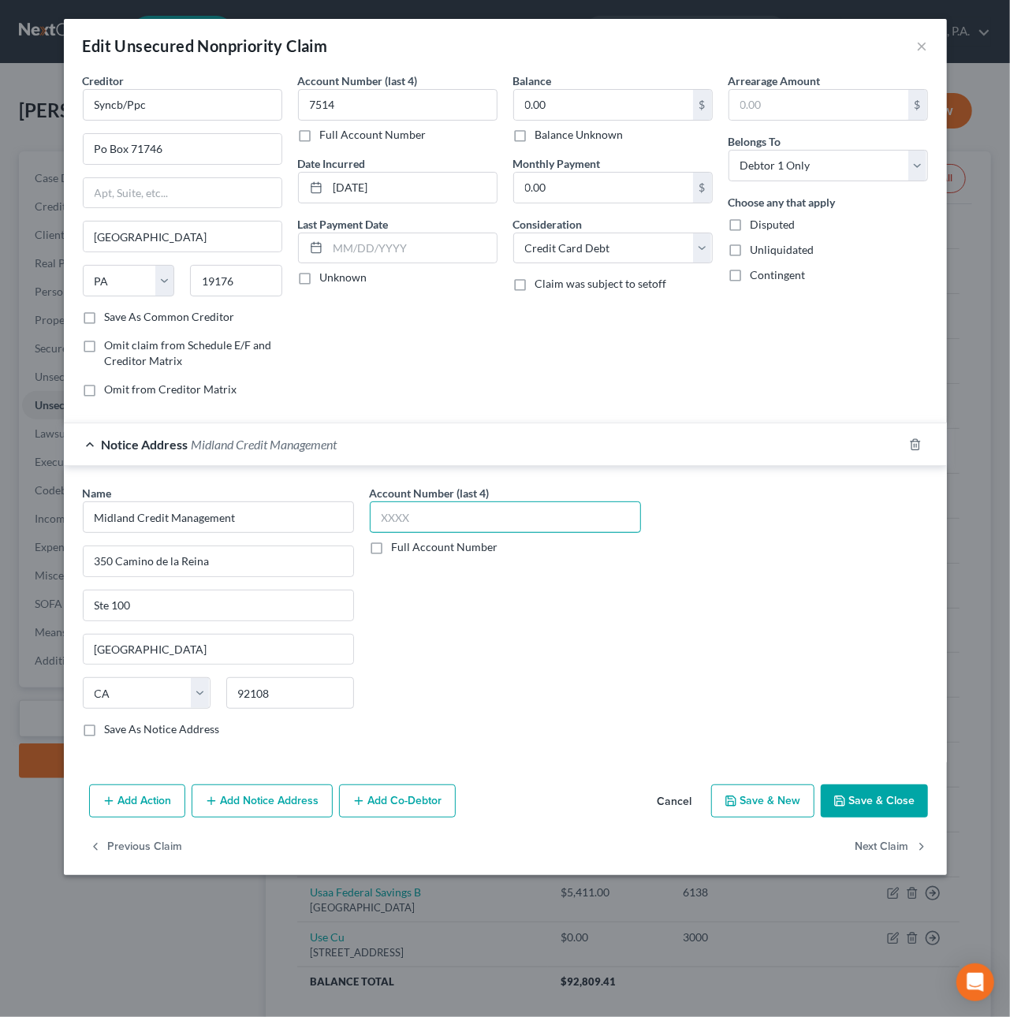
click at [407, 520] on input "text" at bounding box center [505, 517] width 271 height 32
type input "9057"
click at [891, 809] on button "Save & Close" at bounding box center [873, 800] width 107 height 33
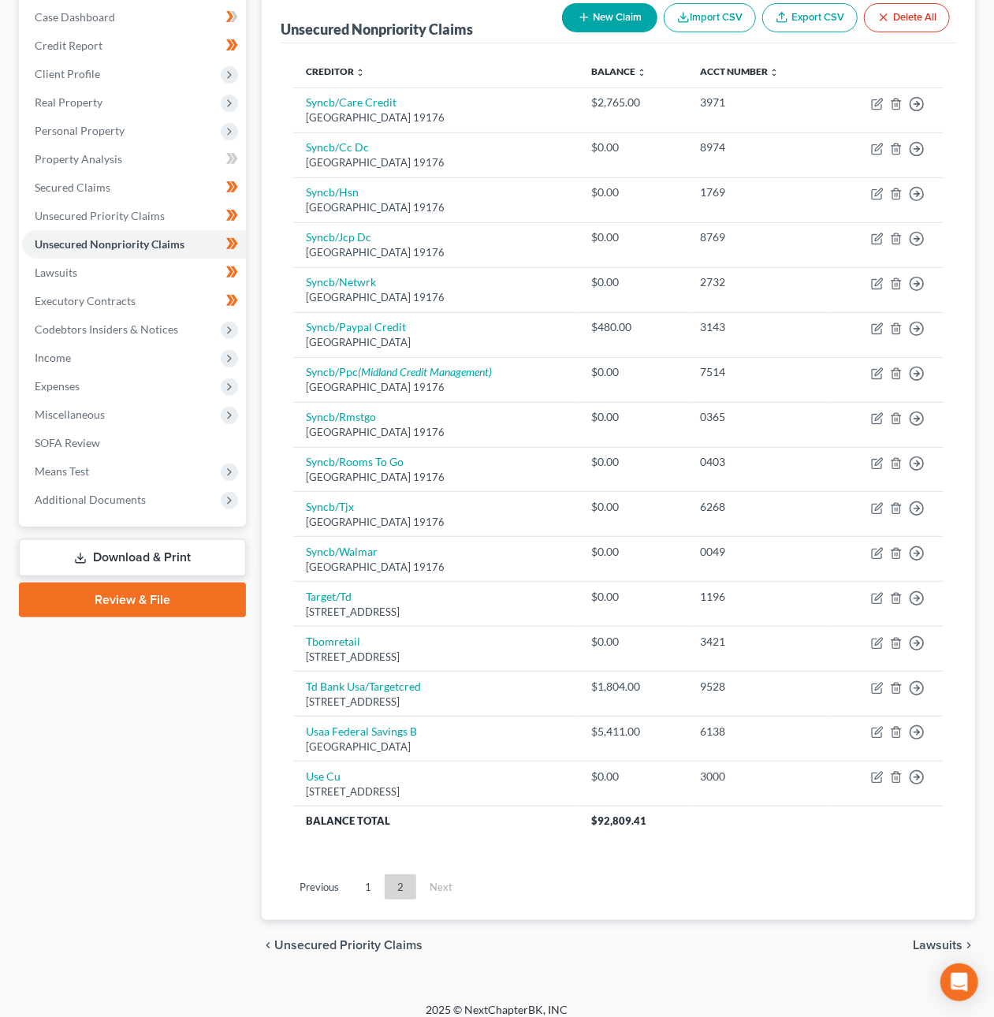
scroll to position [178, 0]
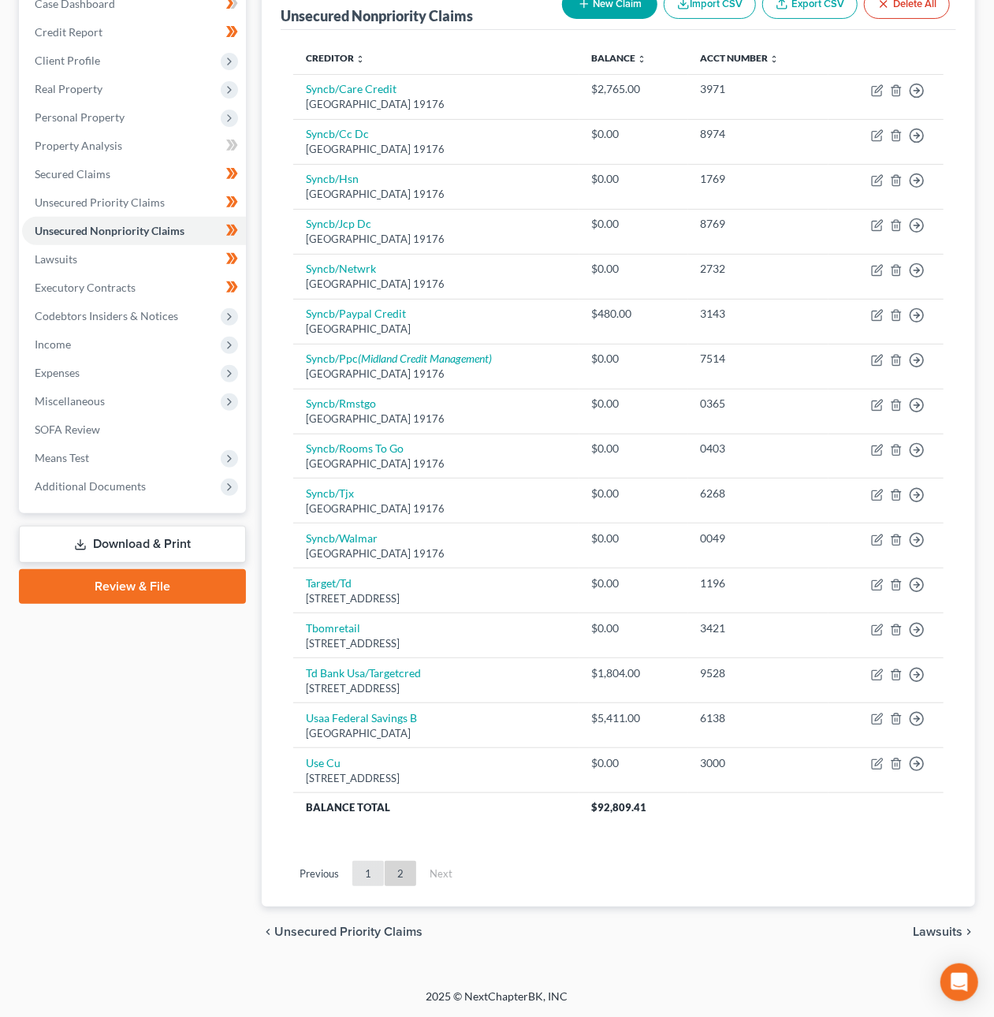
click at [372, 869] on link "1" at bounding box center [368, 873] width 32 height 25
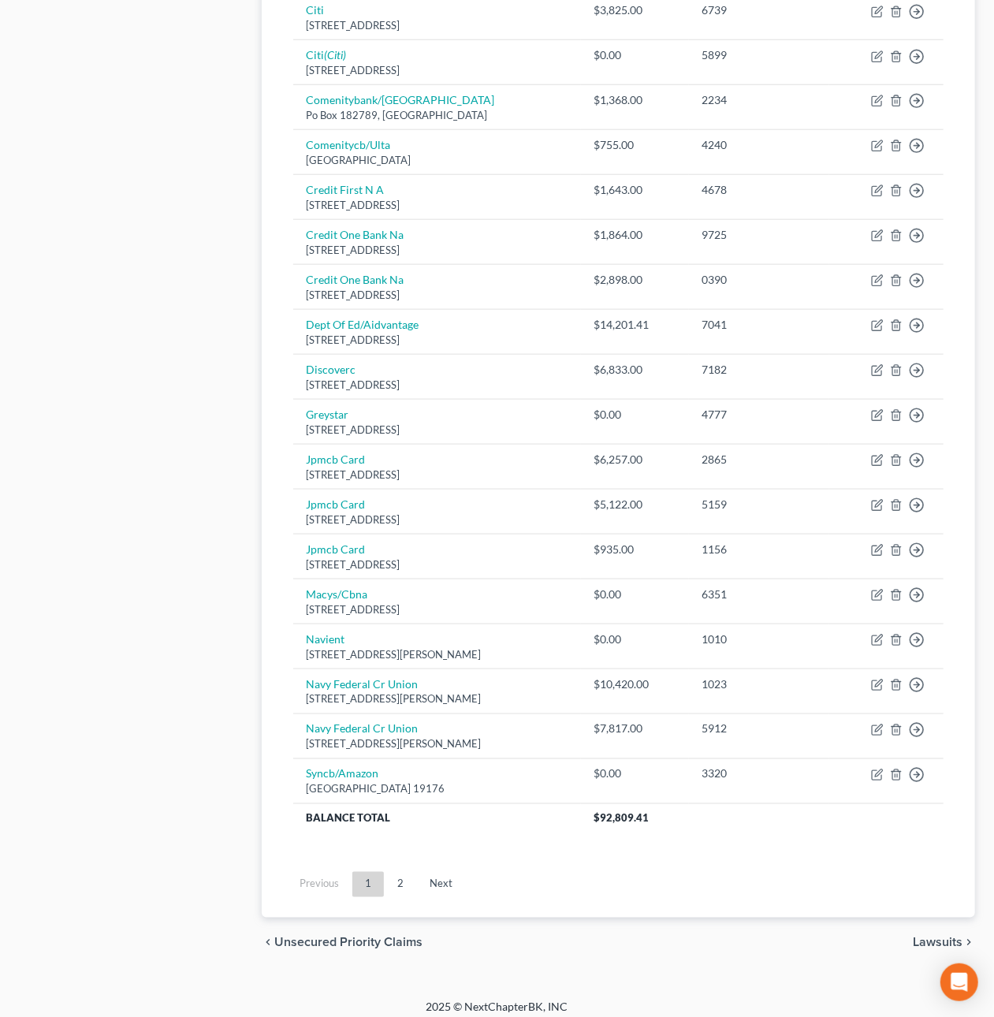
scroll to position [810, 0]
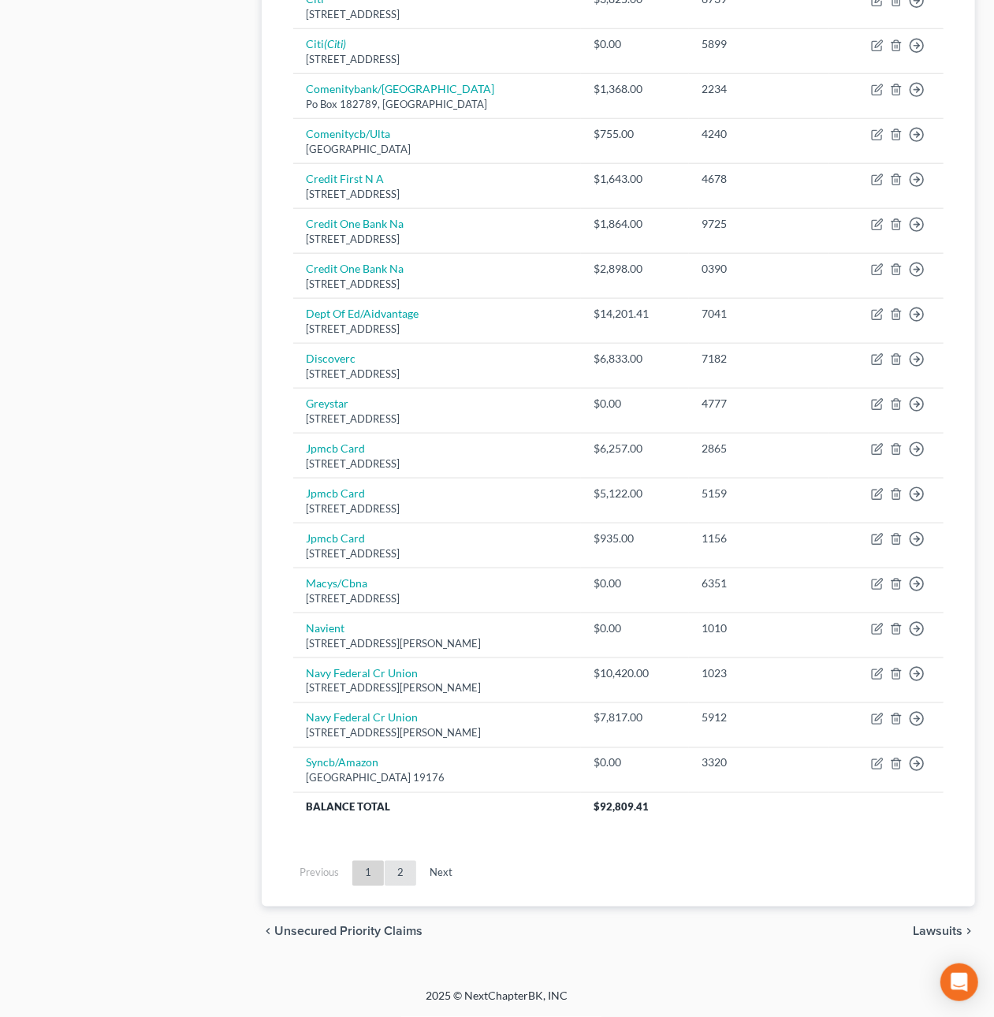
click at [401, 877] on link "2" at bounding box center [401, 873] width 32 height 25
click at [401, 877] on div "Home New Case Client Portal [DOMAIN_NAME], P.A. [PERSON_NAME][EMAIL_ADDRESS][DO…" at bounding box center [497, 107] width 994 height 1820
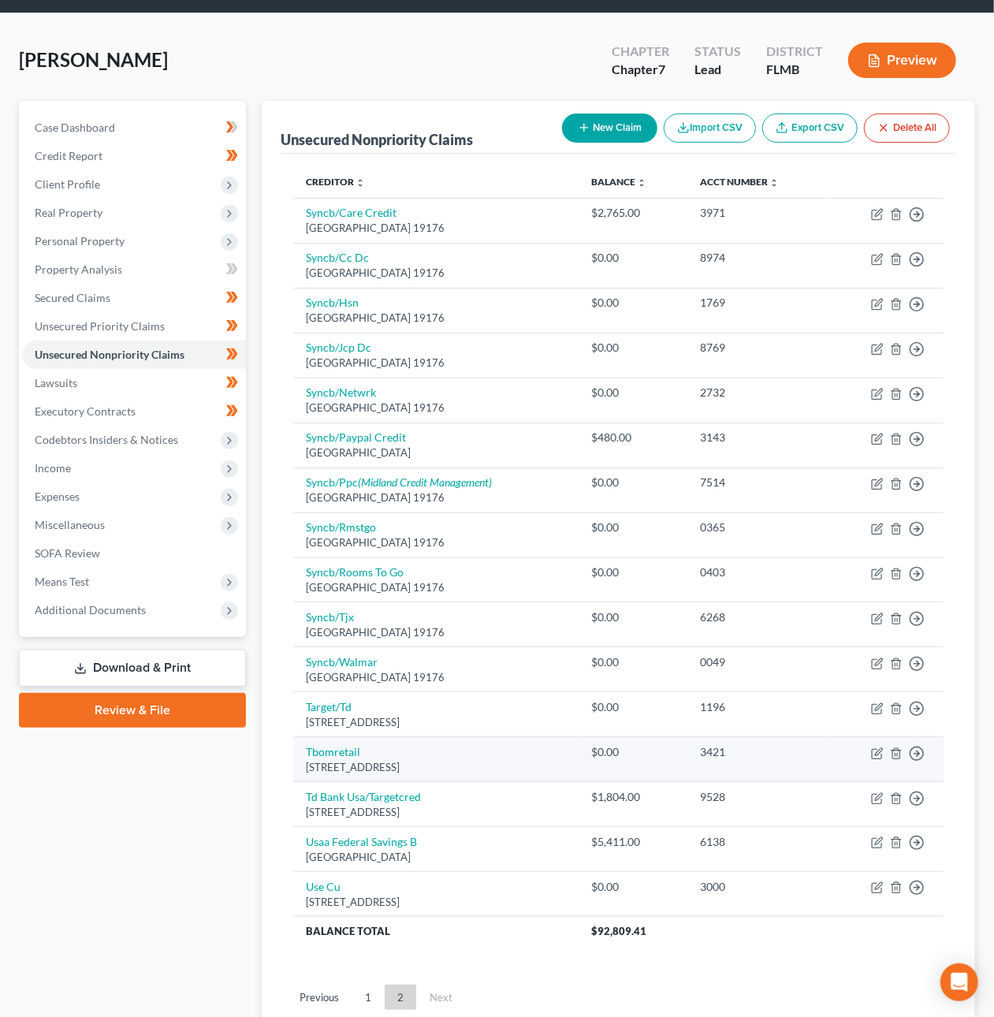
scroll to position [55, 0]
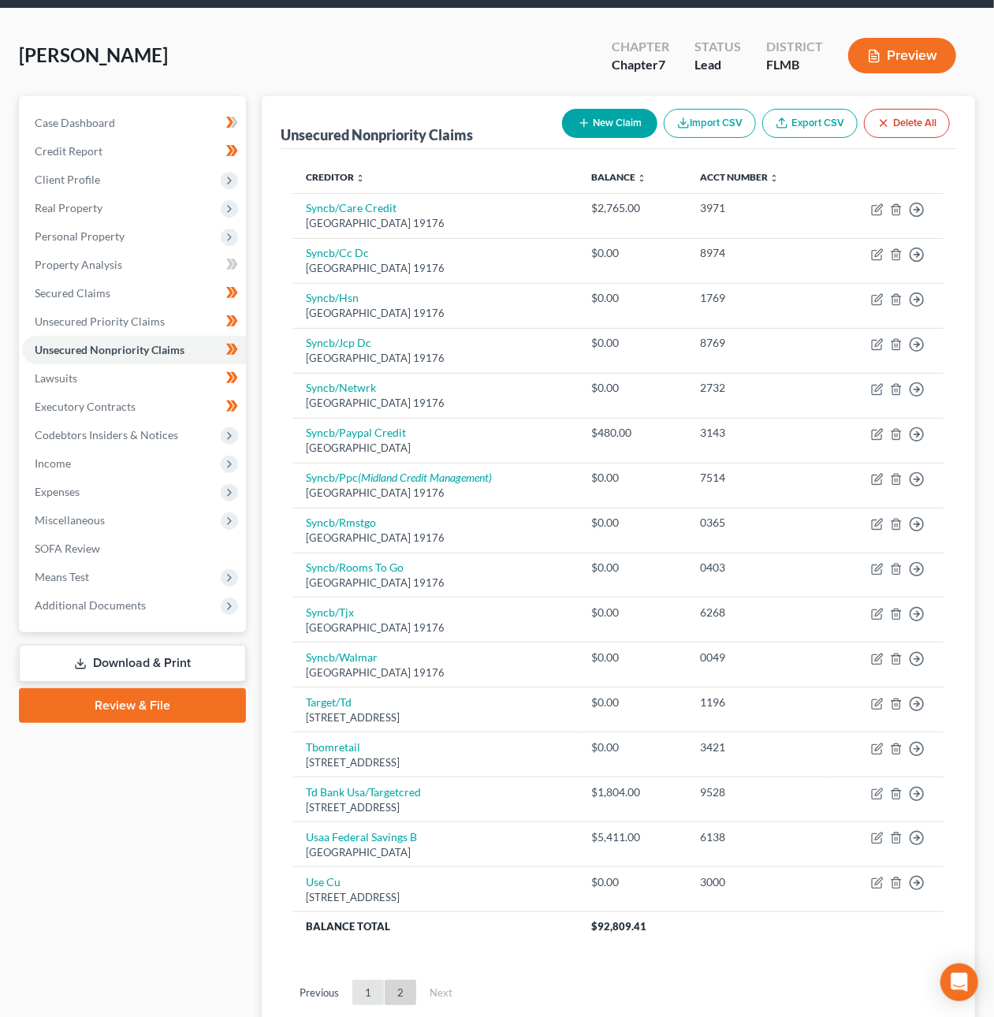
click at [367, 999] on link "1" at bounding box center [368, 992] width 32 height 25
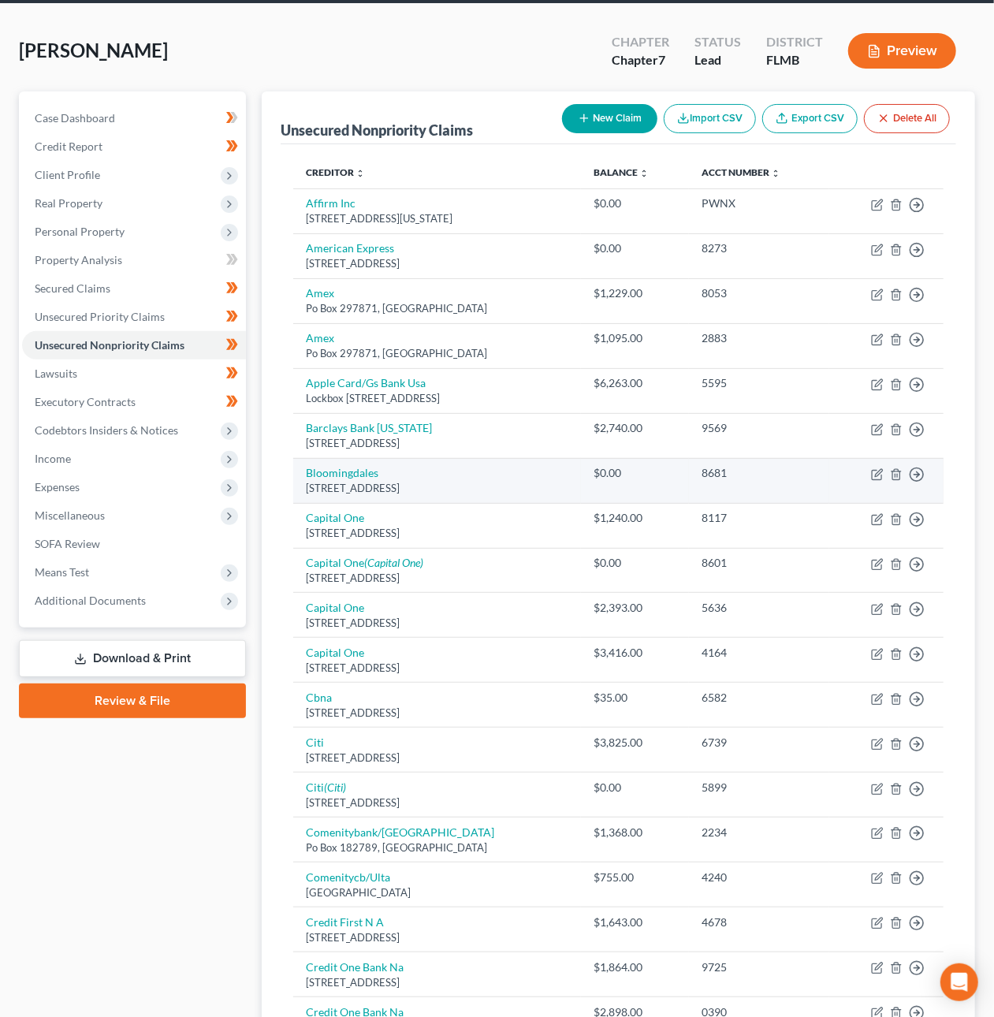
scroll to position [64, 0]
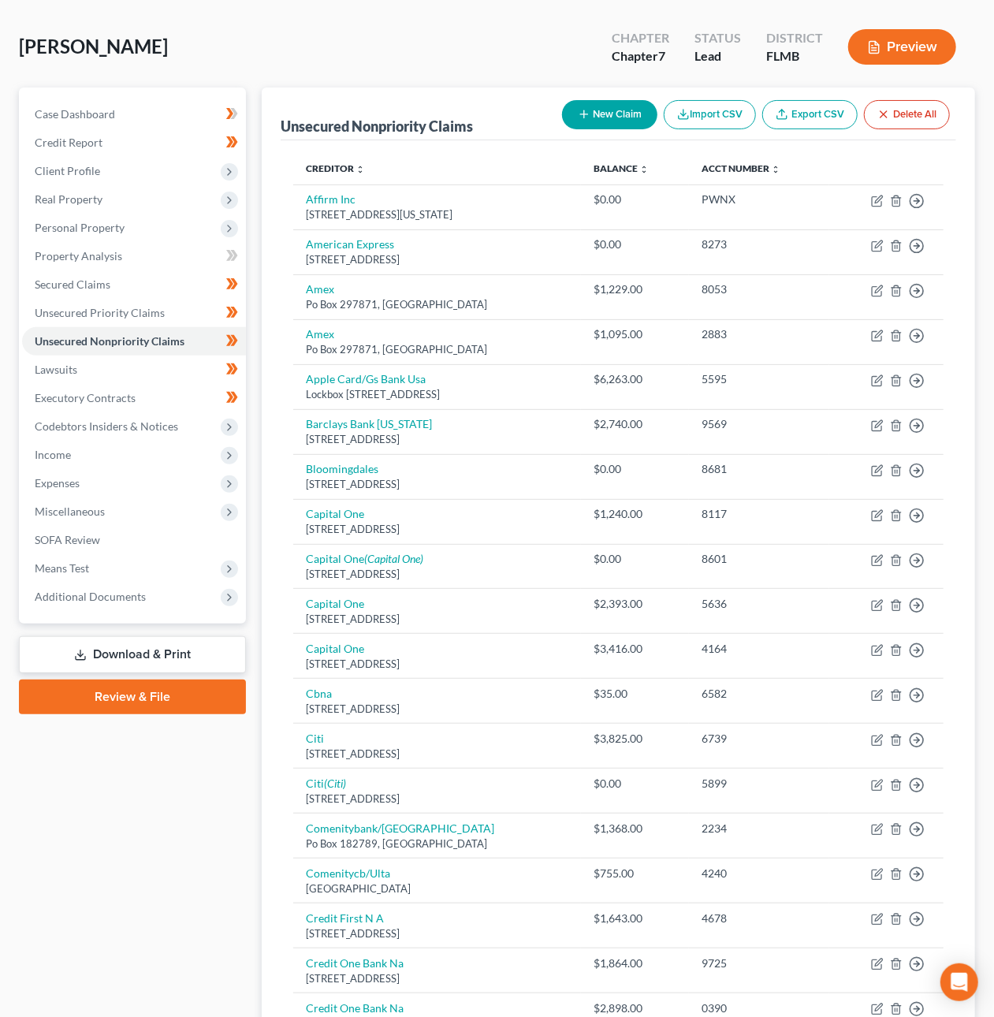
click at [591, 109] on button "New Claim" at bounding box center [609, 114] width 95 height 29
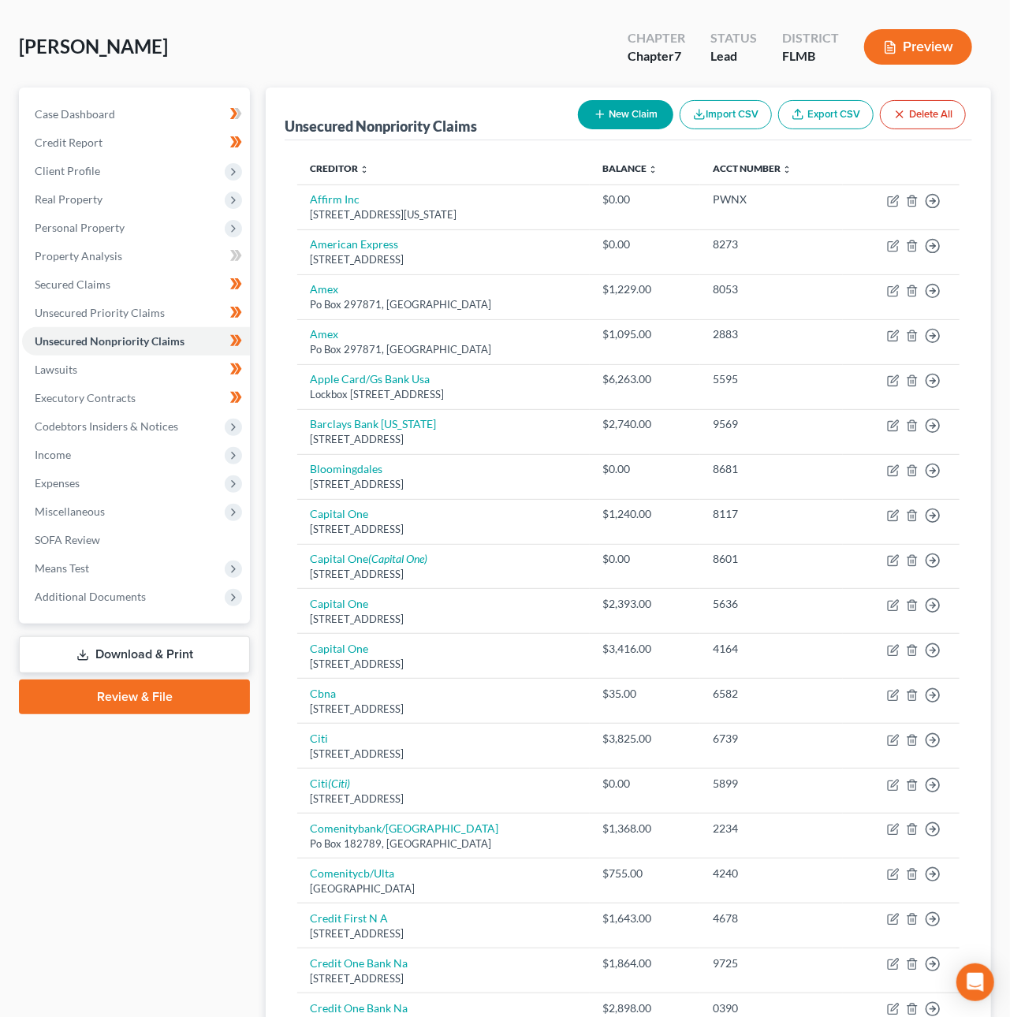
select select "0"
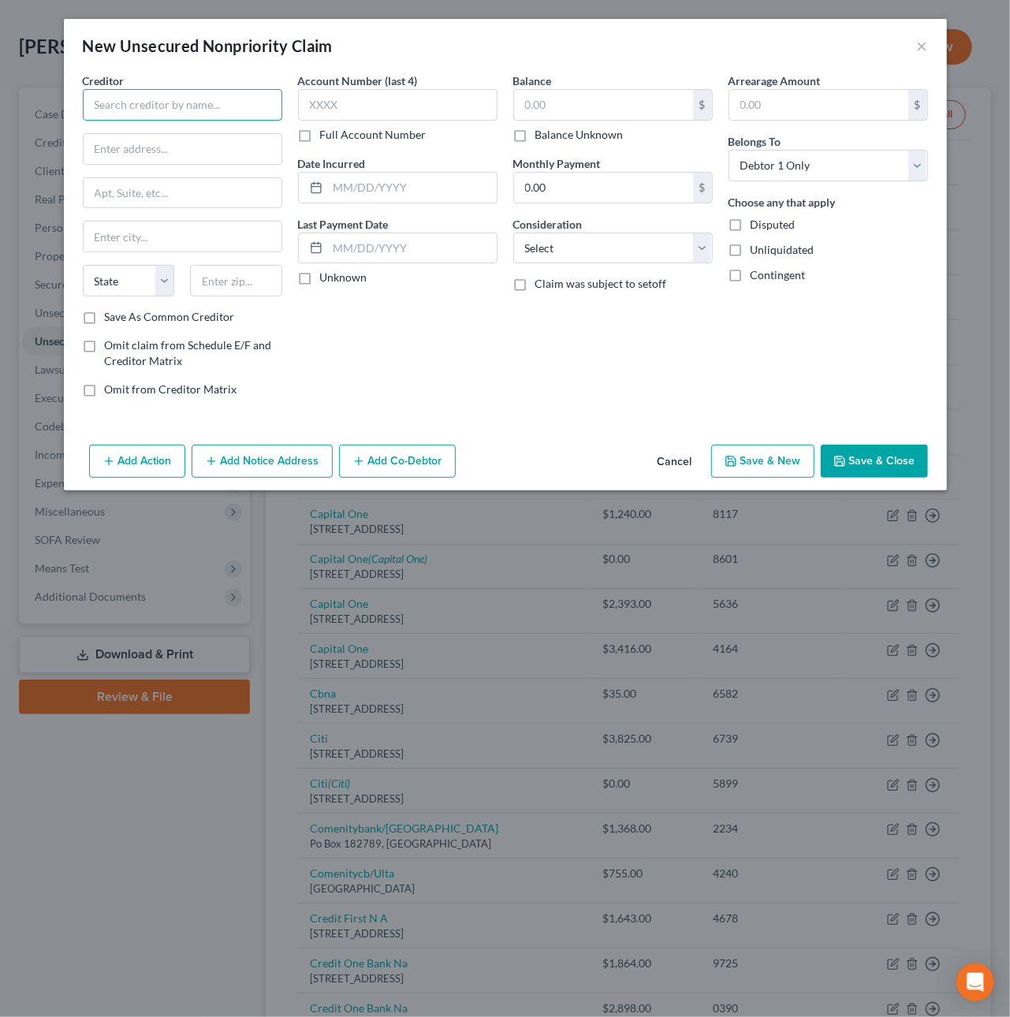
click at [107, 112] on input "text" at bounding box center [182, 105] width 199 height 32
type input "Citibank, N.A. Diamond Preferred"
click at [143, 146] on input "text" at bounding box center [183, 149] width 198 height 30
type input "PO Box 6500"
type input "57117"
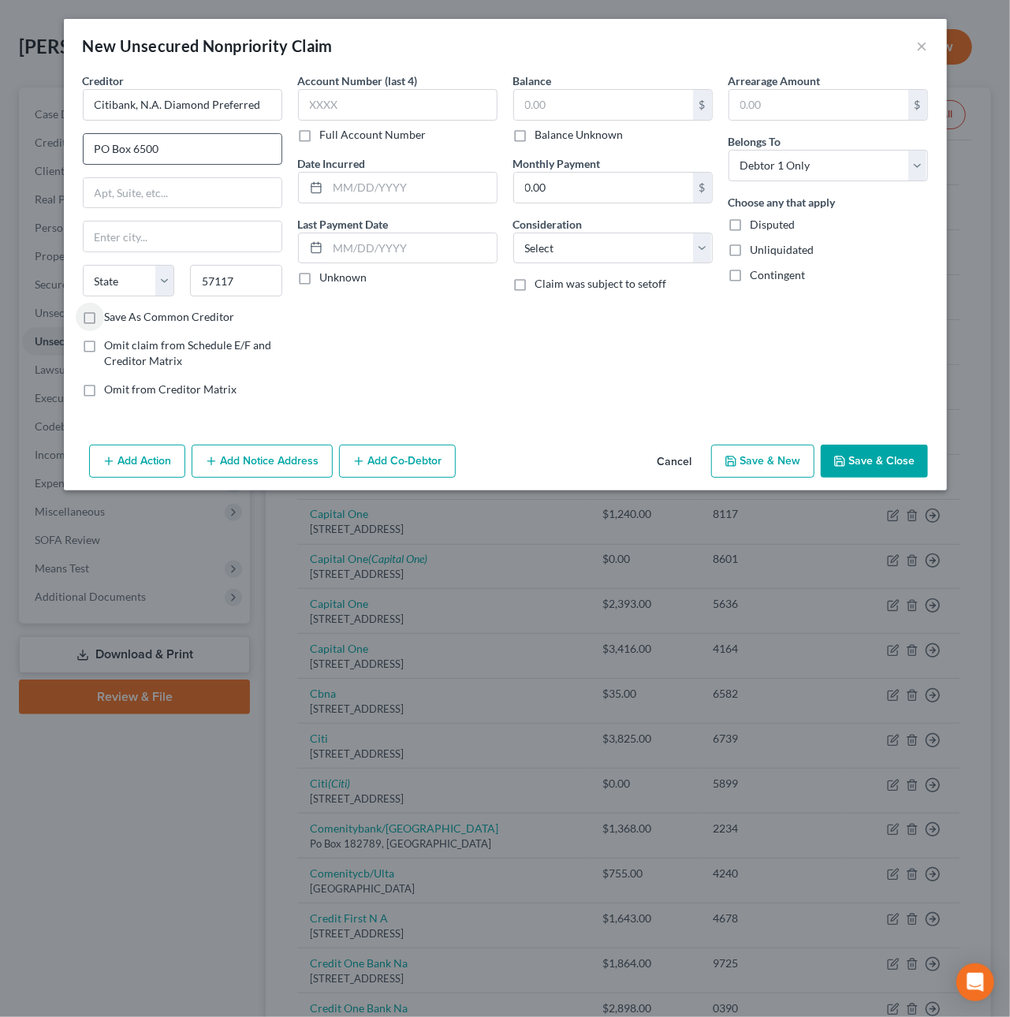
type input "[GEOGRAPHIC_DATA]"
select select "43"
click at [111, 309] on input "Save As Common Creditor" at bounding box center [116, 314] width 10 height 10
checkbox input "true"
click at [337, 103] on input "text" at bounding box center [397, 105] width 199 height 32
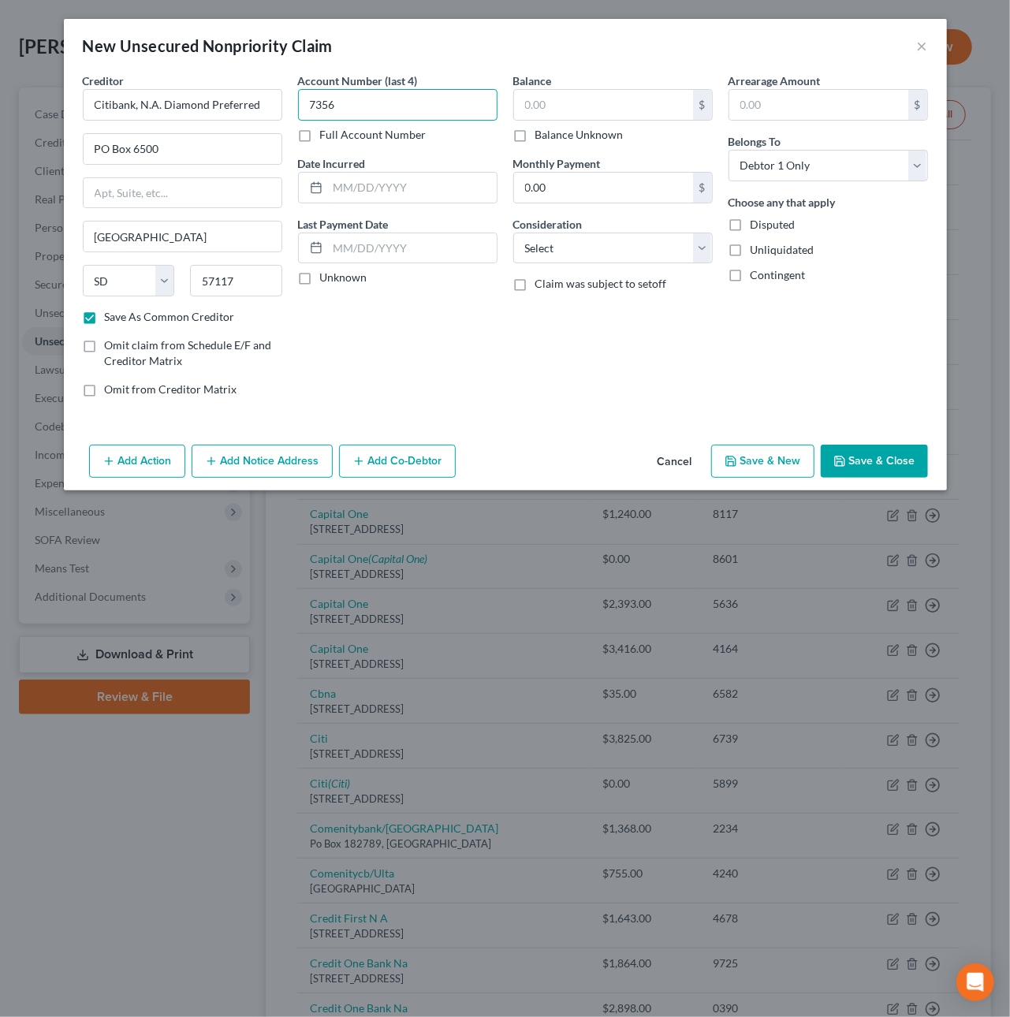
type input "7356"
type input "4,538.56"
select select "2"
click at [232, 470] on button "Add Notice Address" at bounding box center [262, 460] width 141 height 33
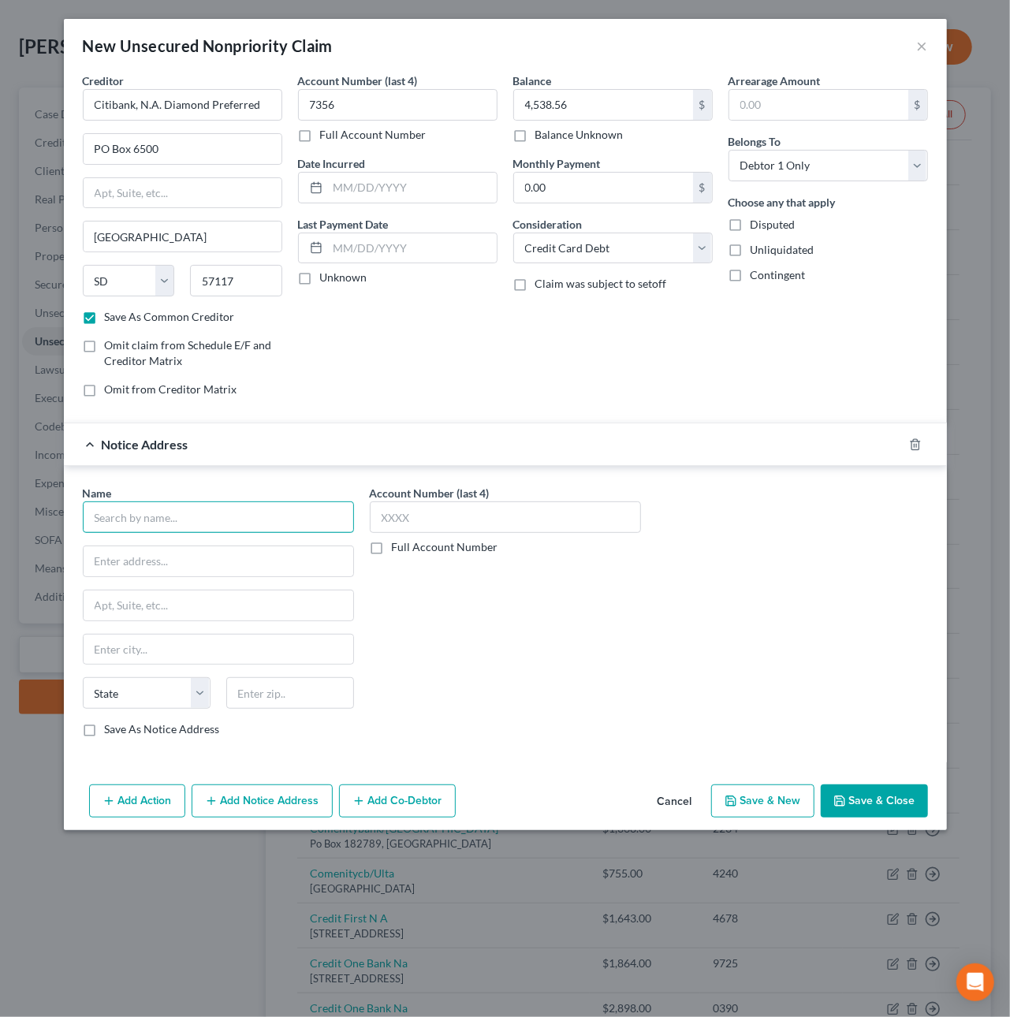
click at [153, 531] on input "text" at bounding box center [218, 517] width 271 height 32
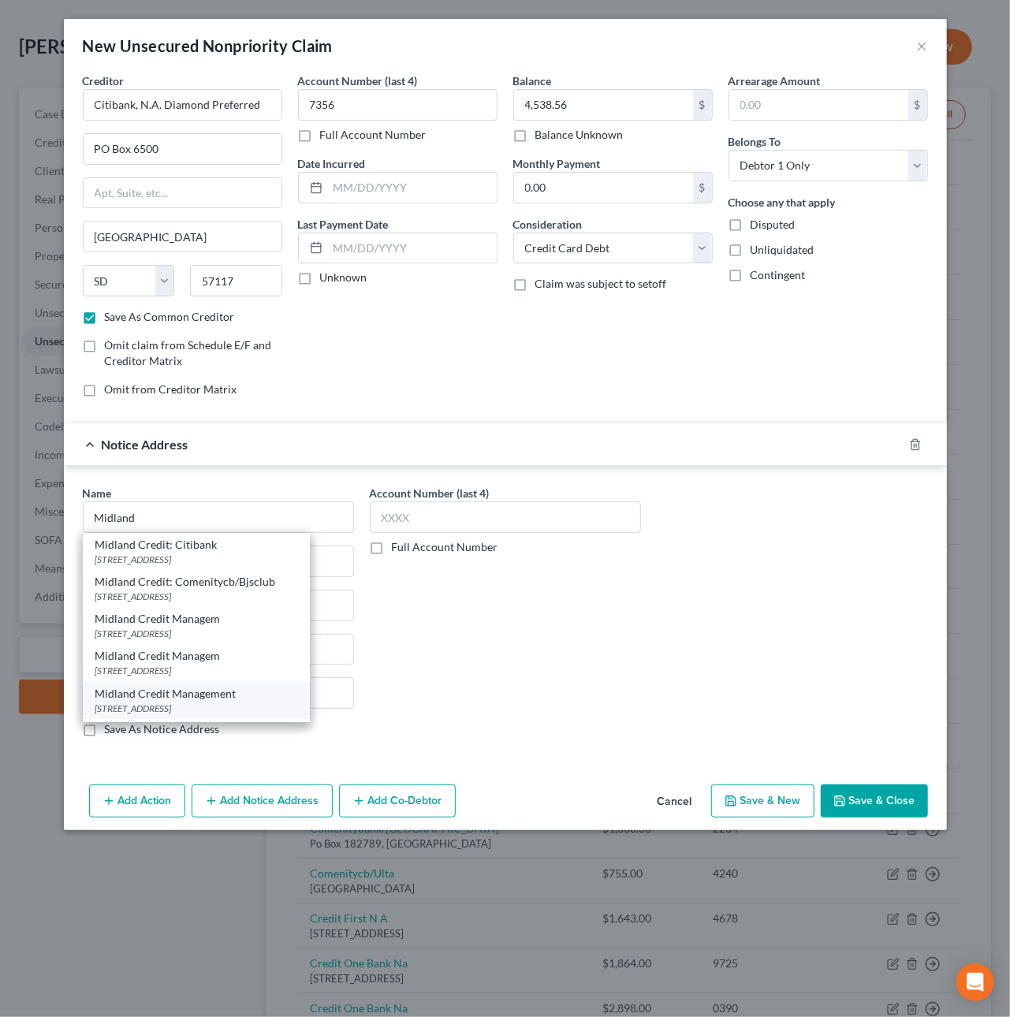
click at [204, 698] on div "Midland Credit Management" at bounding box center [196, 694] width 202 height 16
type input "Midland Credit Management"
type input "350 Camino de la Reina"
type input "Ste 100"
type input "[GEOGRAPHIC_DATA]"
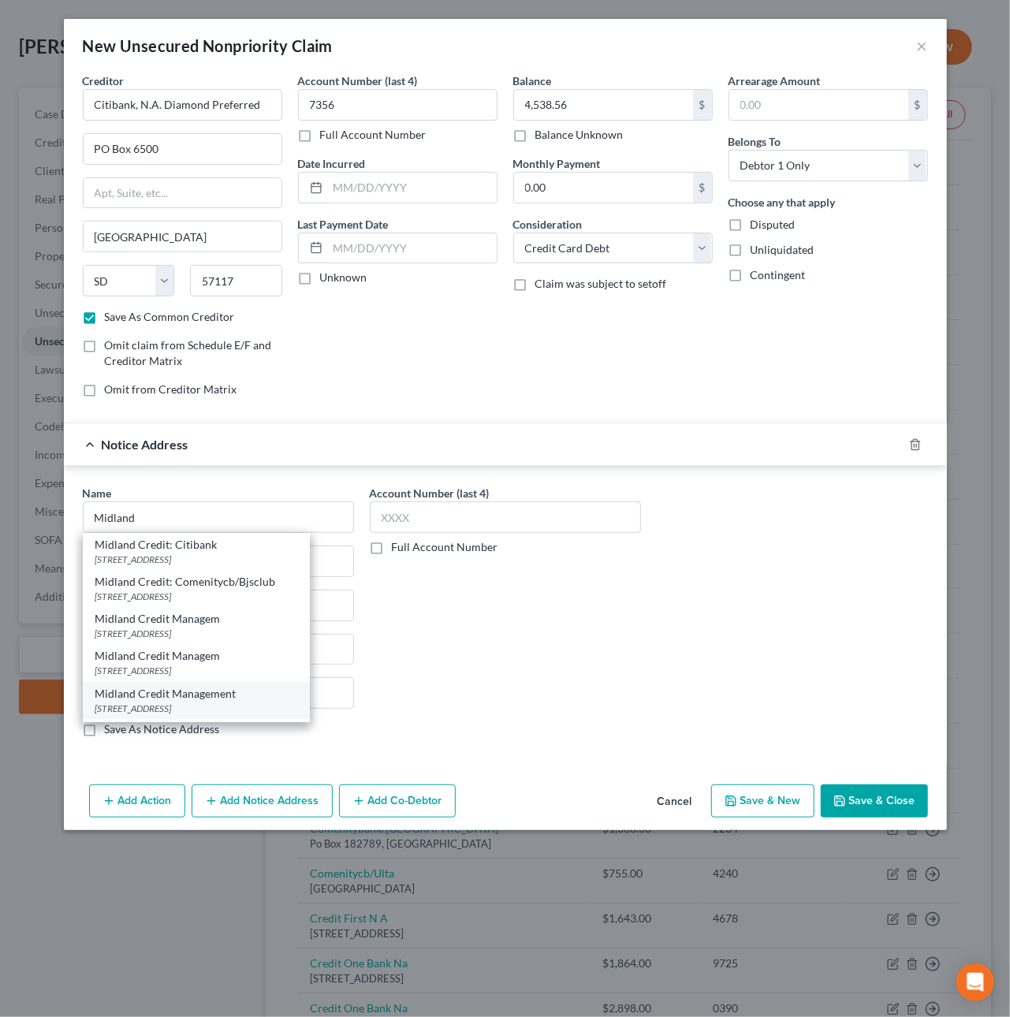
select select "4"
type input "92108"
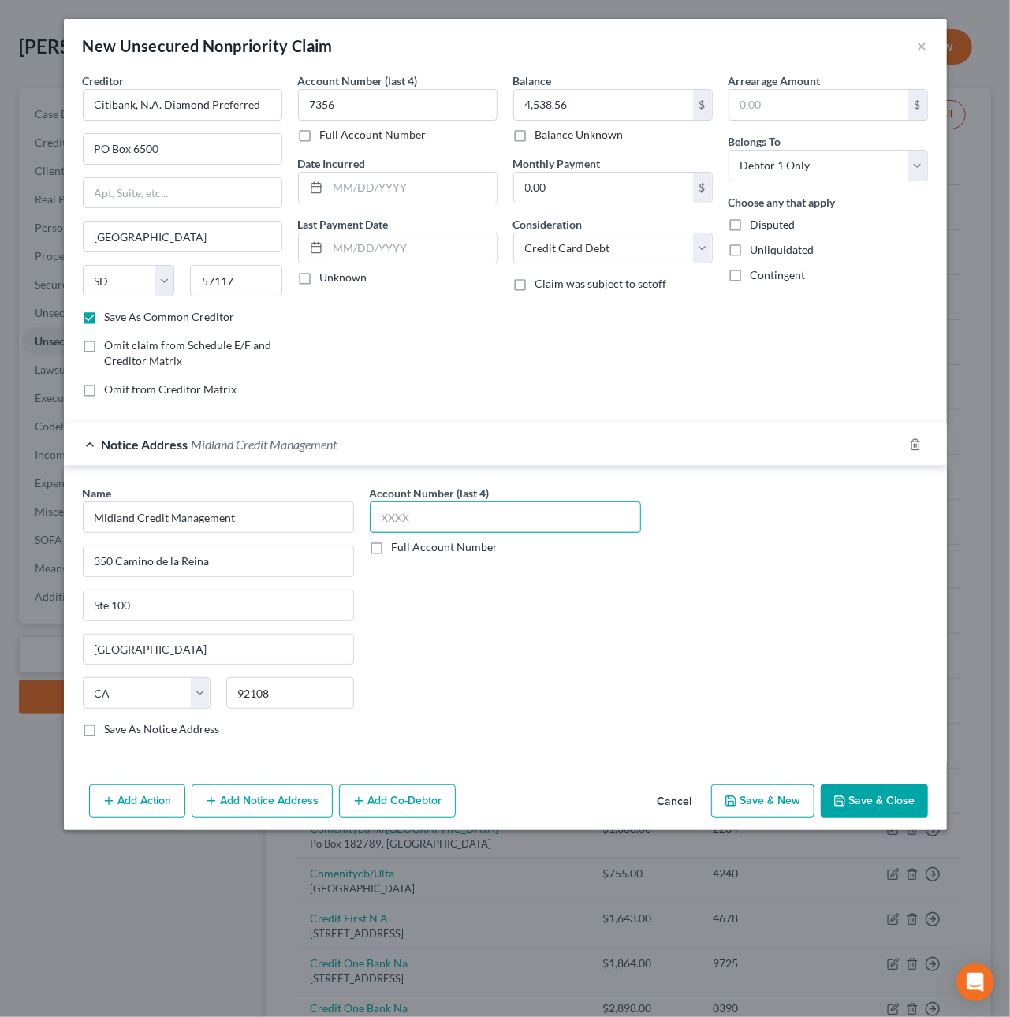
click at [424, 519] on input "text" at bounding box center [505, 517] width 271 height 32
type input "5938"
click at [902, 807] on button "Save & Close" at bounding box center [873, 800] width 107 height 33
checkbox input "false"
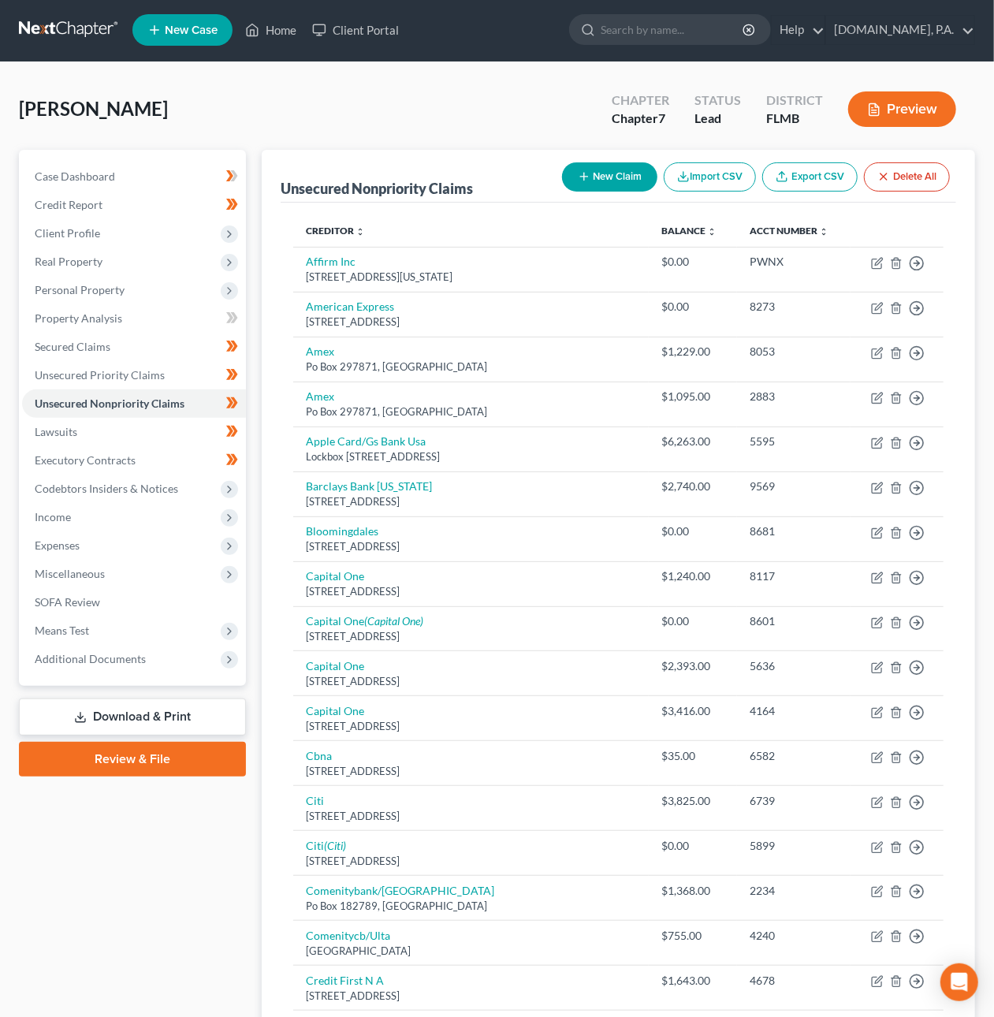
scroll to position [0, 0]
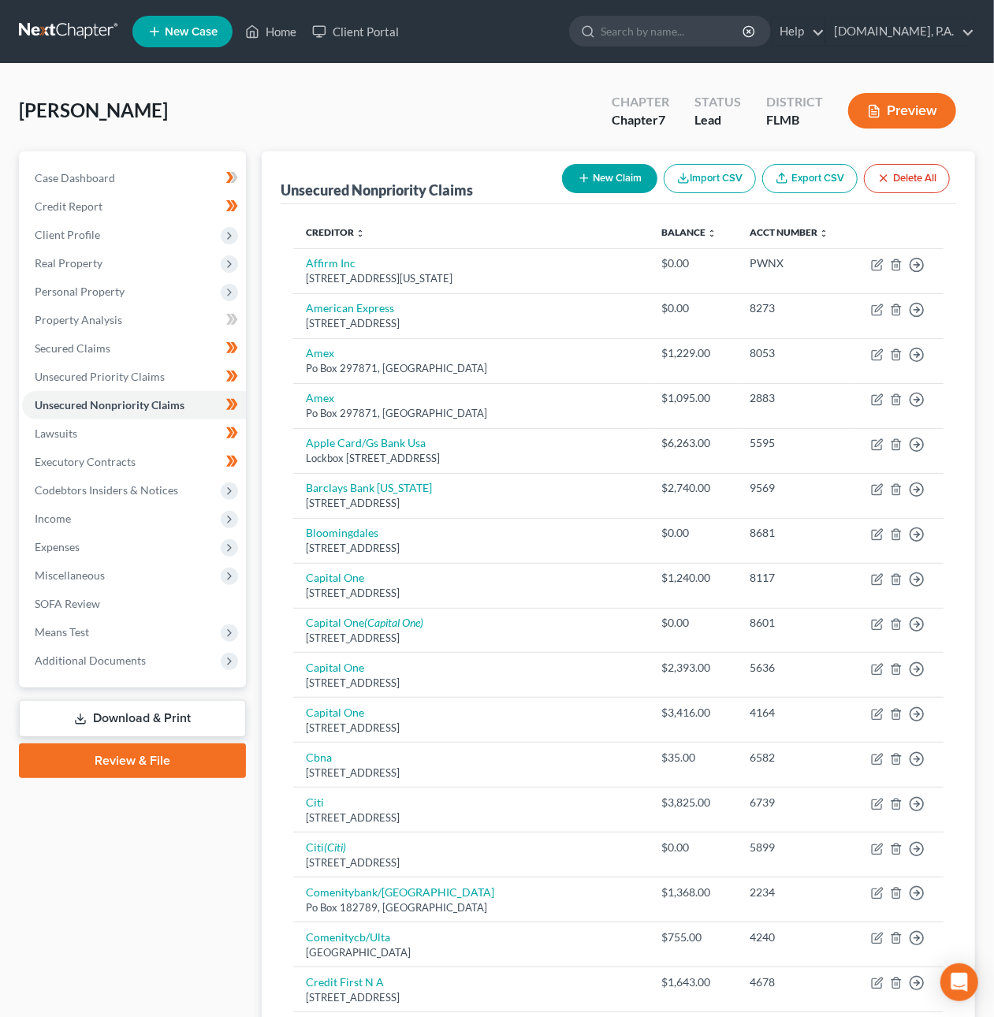
click at [53, 30] on link at bounding box center [69, 31] width 101 height 28
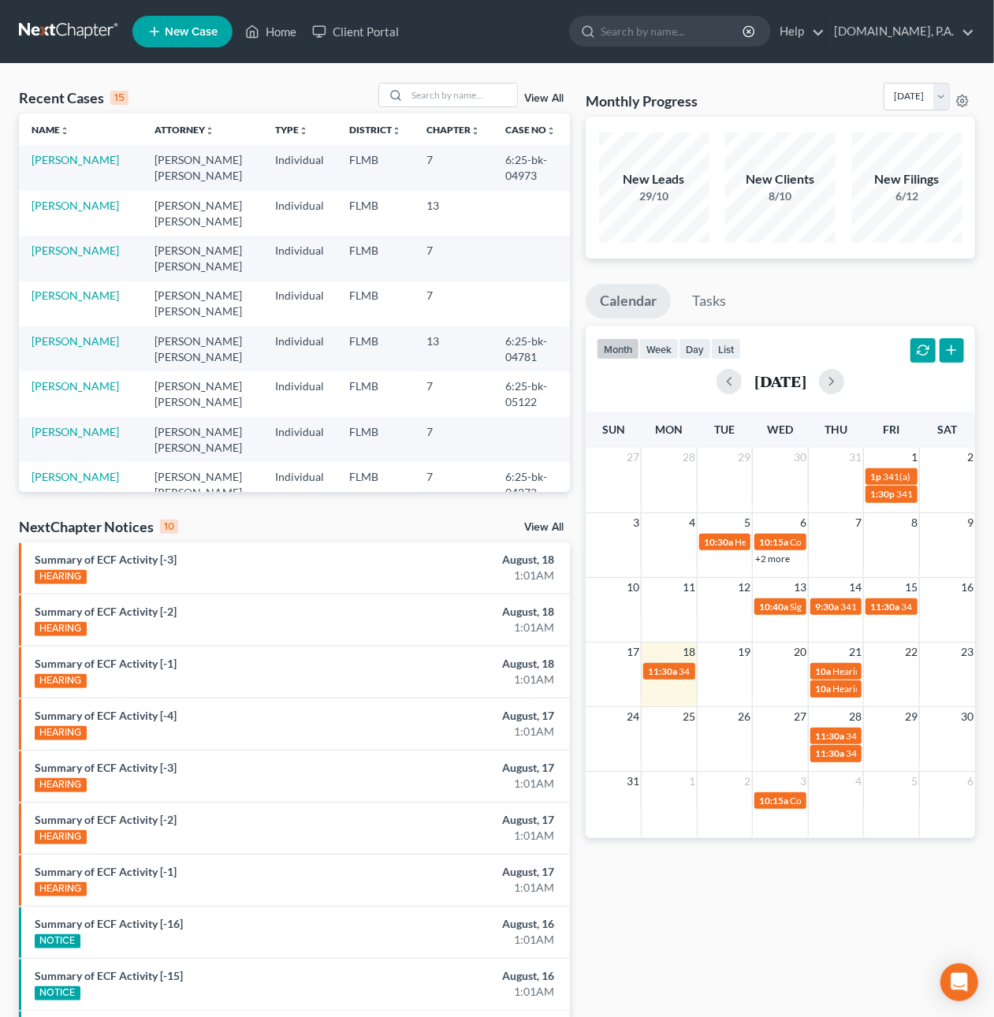
click at [62, 30] on link at bounding box center [69, 31] width 101 height 28
